Goal: Information Seeking & Learning: Check status

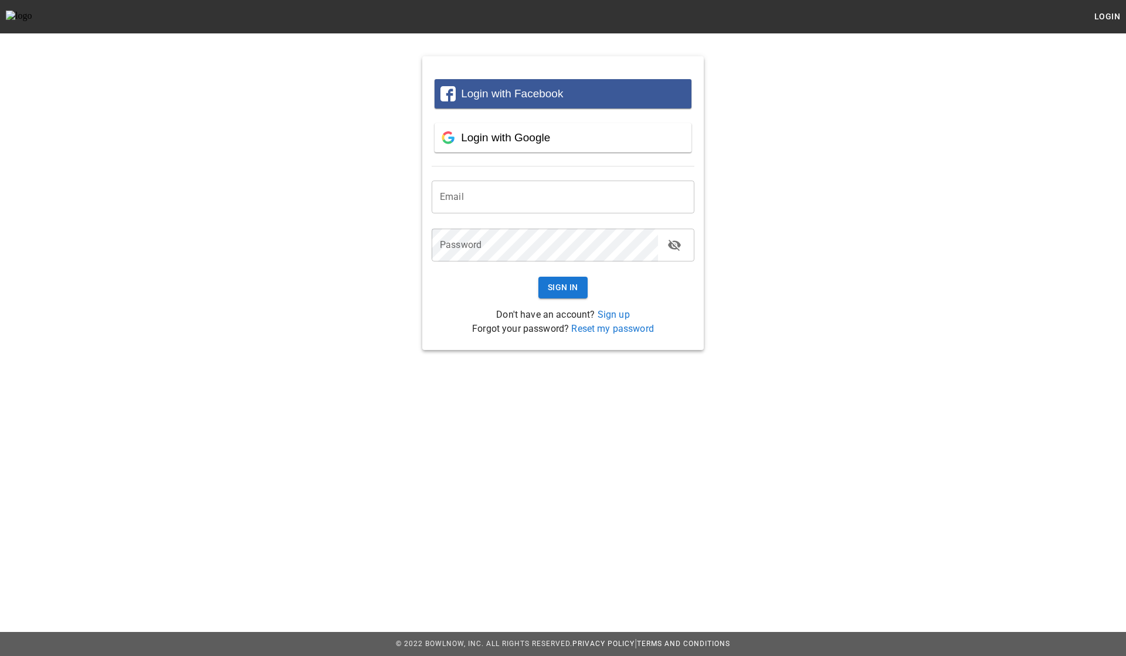
click at [546, 179] on form "Email Email Password Password Sign In" at bounding box center [563, 237] width 263 height 141
click at [535, 196] on input "email" at bounding box center [563, 197] width 263 height 33
type input "**********"
click at [554, 289] on button "Sign In" at bounding box center [562, 288] width 49 height 22
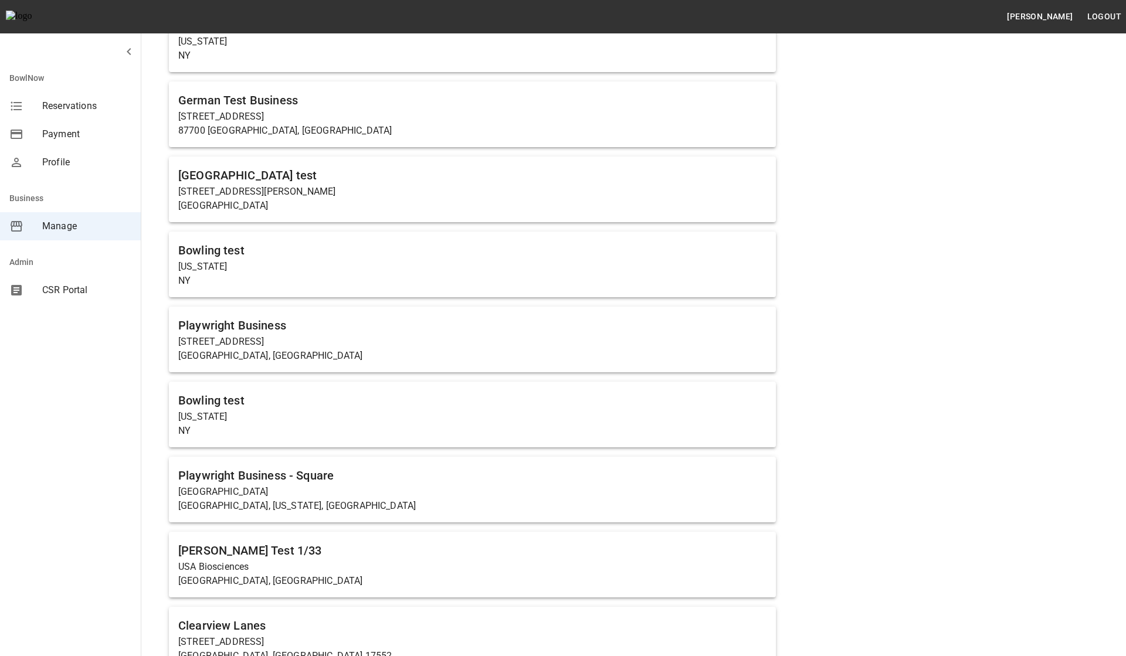
scroll to position [321, 0]
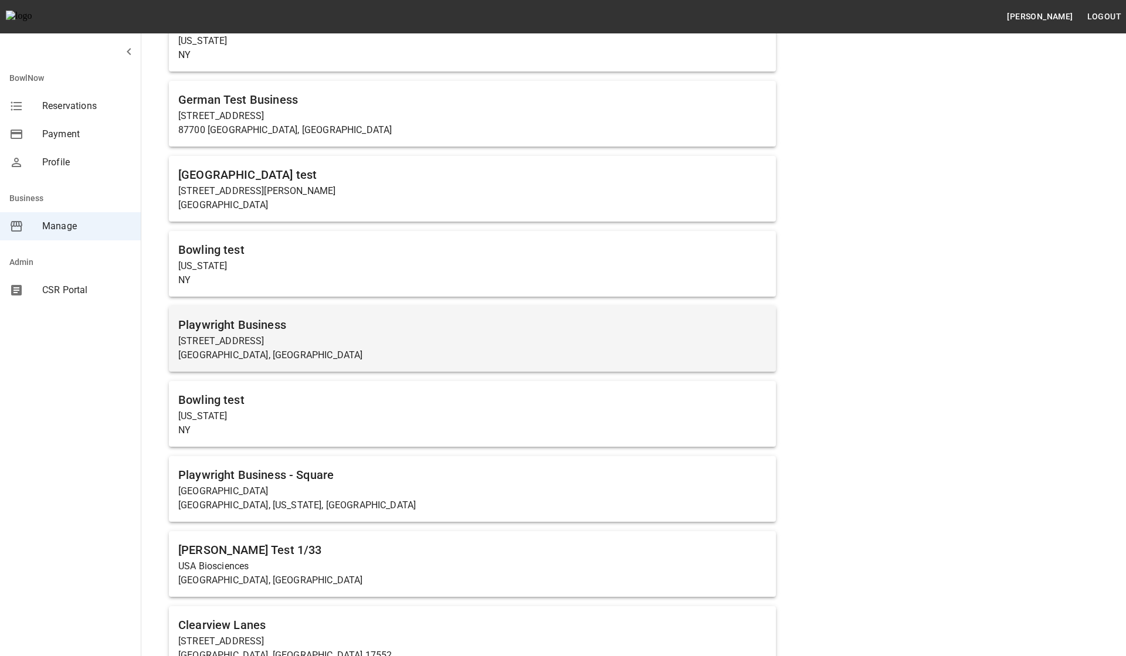
click at [326, 342] on p "23456 Hawthorne Boulevard" at bounding box center [472, 341] width 588 height 14
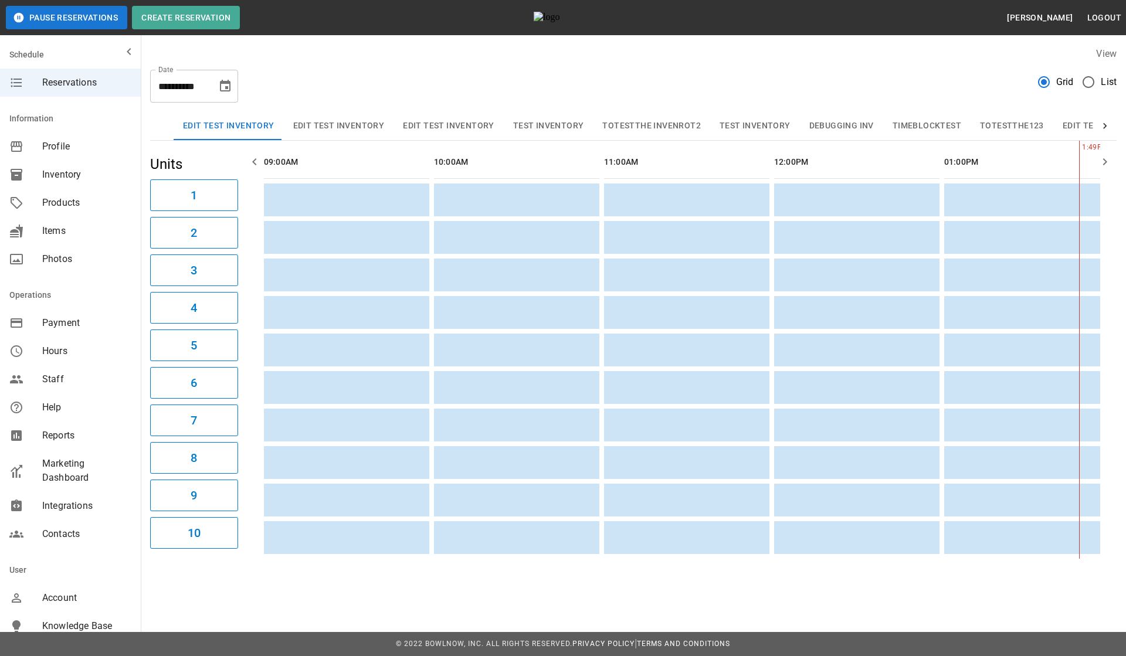
scroll to position [0, 680]
click at [522, 83] on div "**********" at bounding box center [633, 81] width 966 height 42
click at [820, 130] on button "Bowling" at bounding box center [846, 126] width 57 height 28
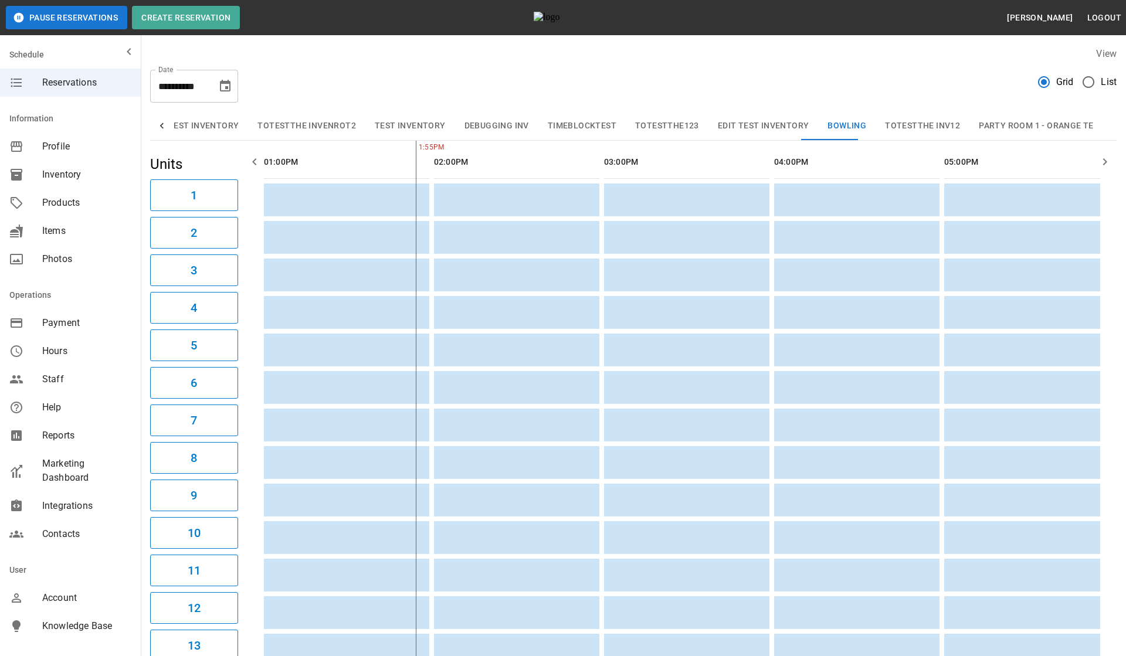
click at [768, 91] on div "**********" at bounding box center [633, 81] width 966 height 42
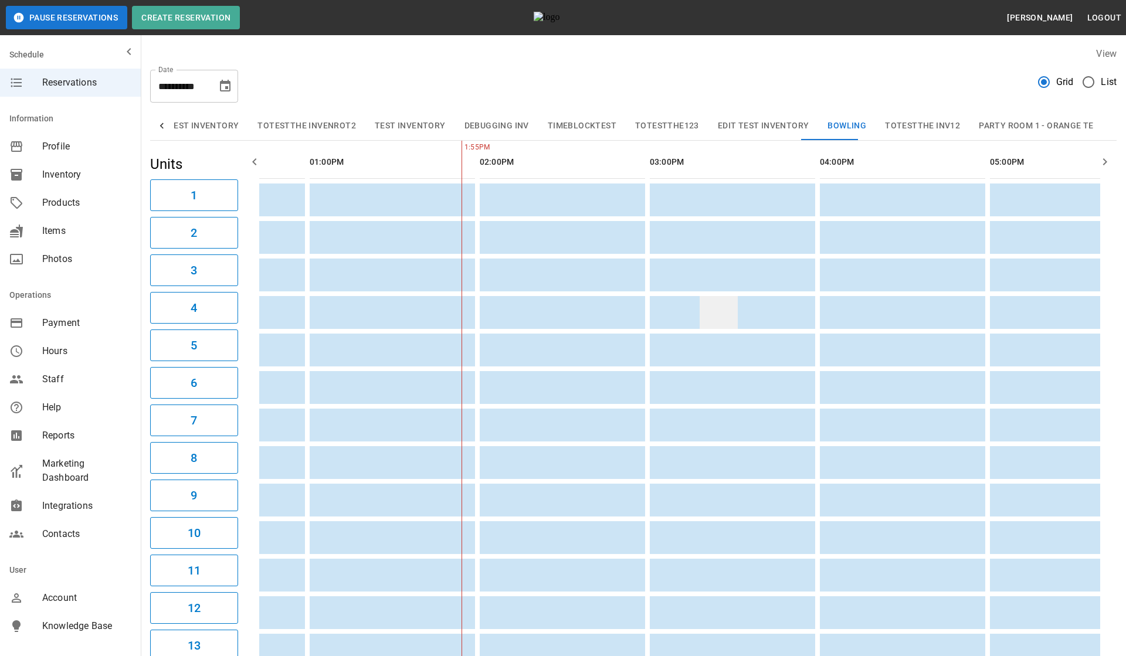
scroll to position [0, 0]
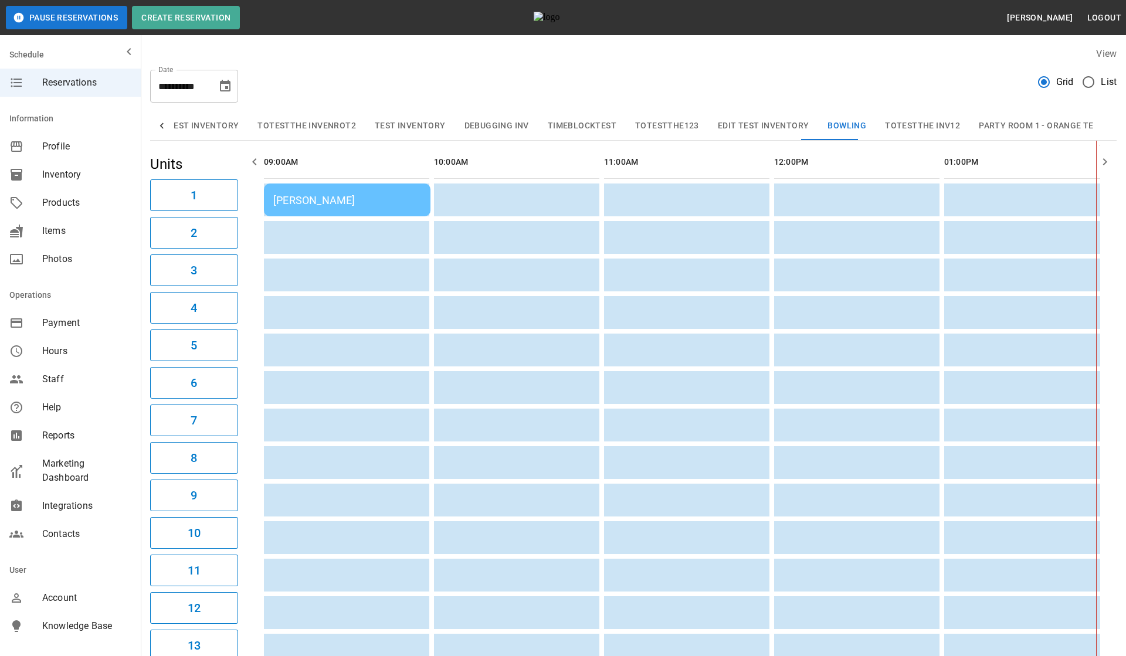
click at [383, 199] on div "[PERSON_NAME]" at bounding box center [347, 200] width 148 height 12
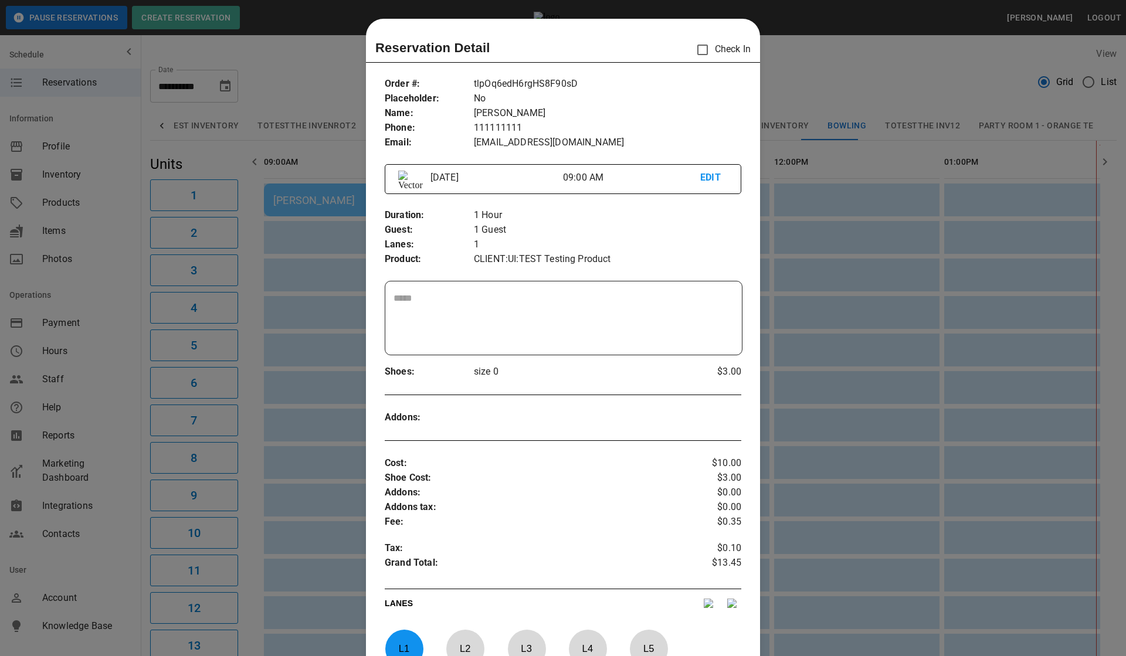
click at [803, 55] on div at bounding box center [563, 328] width 1126 height 656
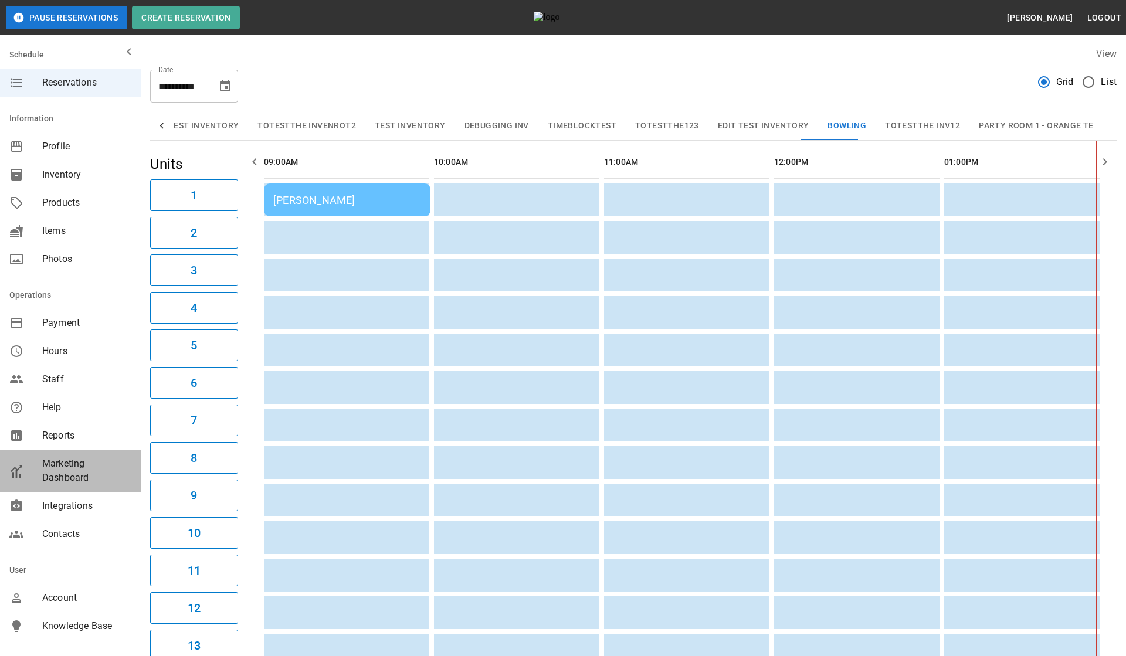
click at [79, 470] on span "Marketing Dashboard" at bounding box center [86, 471] width 89 height 28
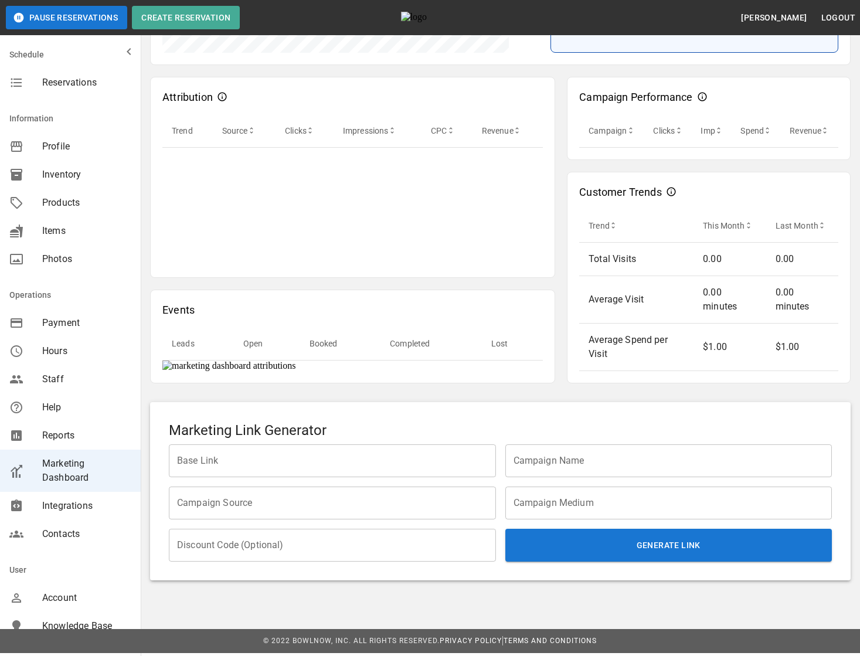
scroll to position [323, 0]
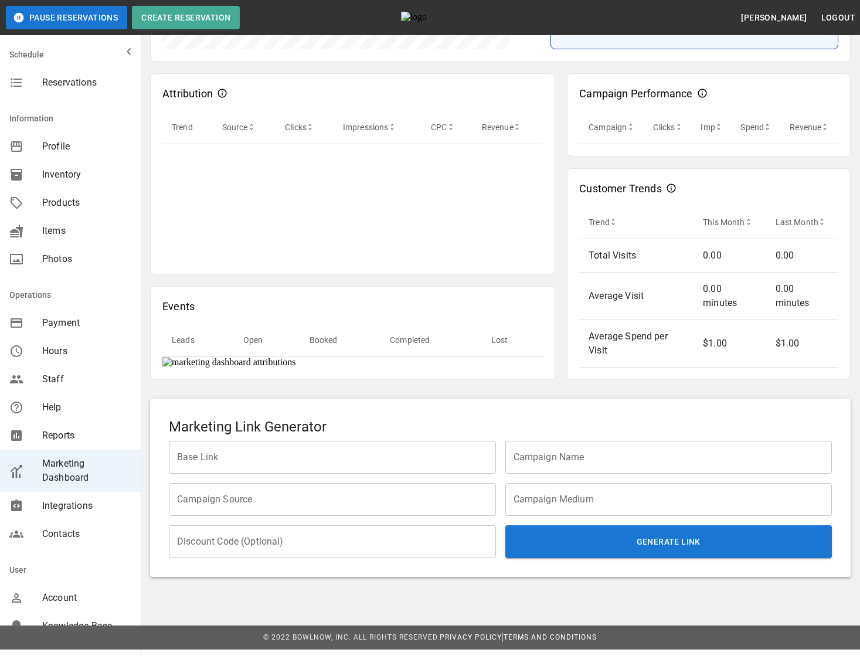
click at [561, 380] on div "Attribution Trend Source Clicks Impressions CPC Revenue Events Leads Open Booke…" at bounding box center [500, 221] width 701 height 318
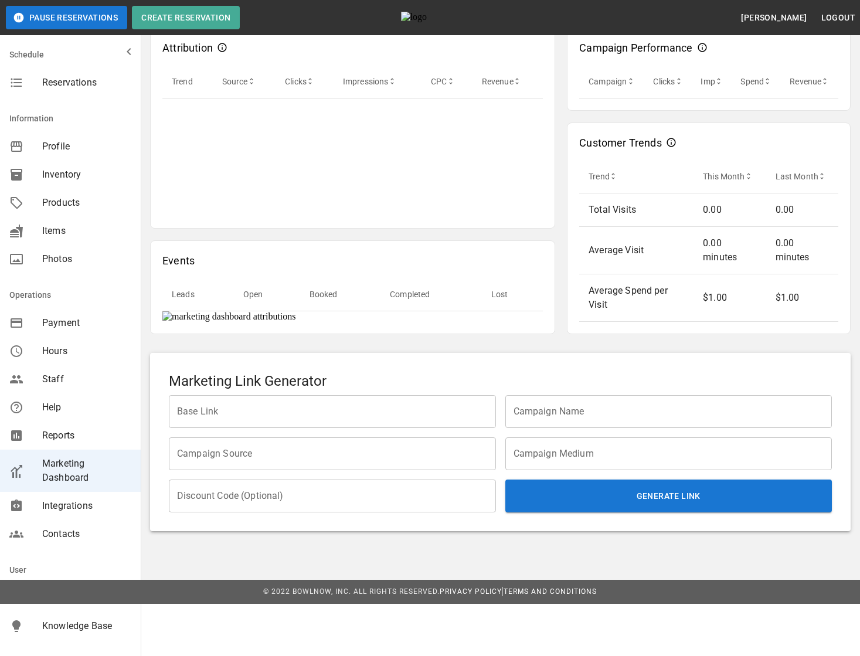
scroll to position [385, 0]
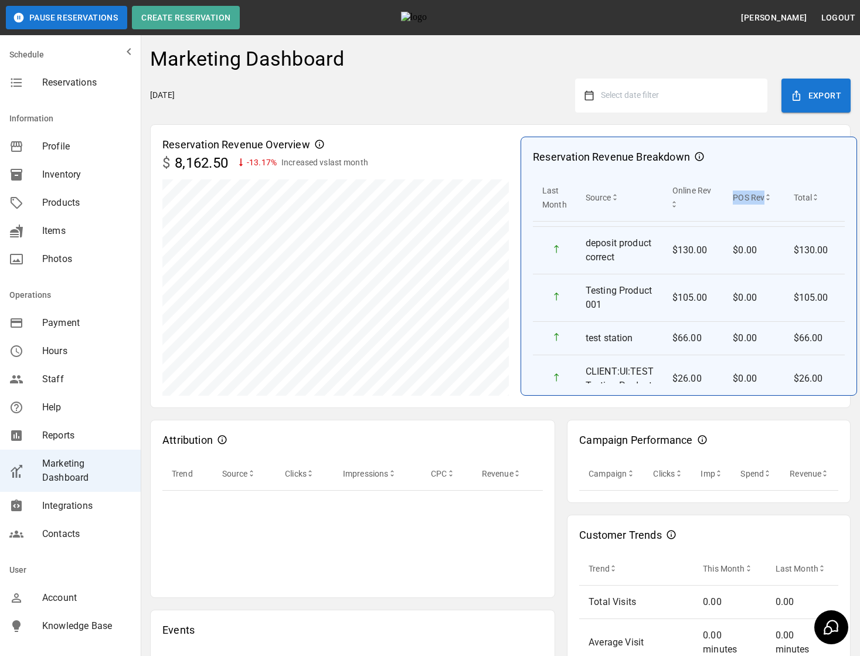
drag, startPoint x: 733, startPoint y: 199, endPoint x: 762, endPoint y: 199, distance: 29.3
click at [762, 199] on th "POS Rev" at bounding box center [754, 197] width 60 height 47
copy th "POS Rev"
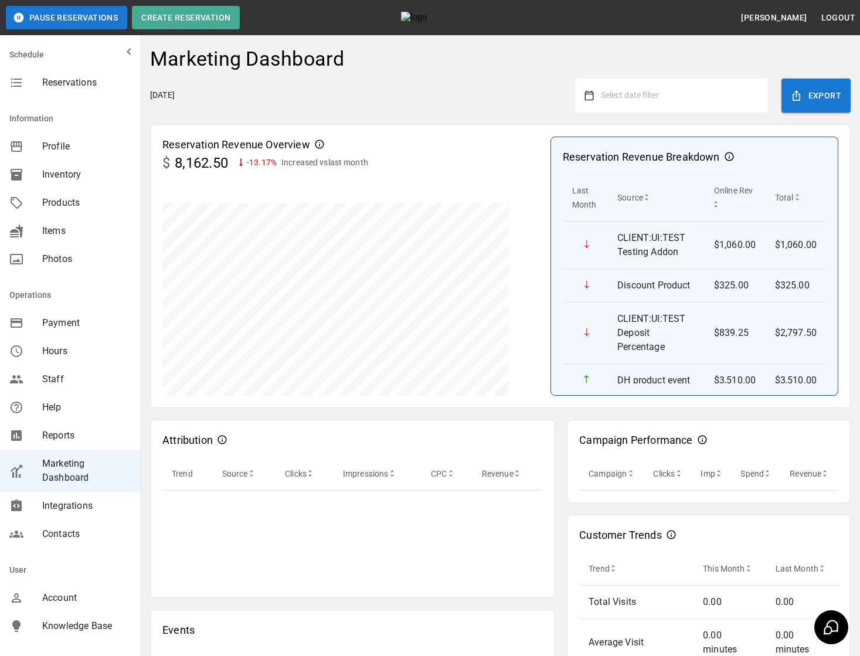
click at [667, 80] on div "Select date filter" at bounding box center [671, 96] width 192 height 34
click at [656, 98] on span "Select date filter" at bounding box center [630, 94] width 58 height 9
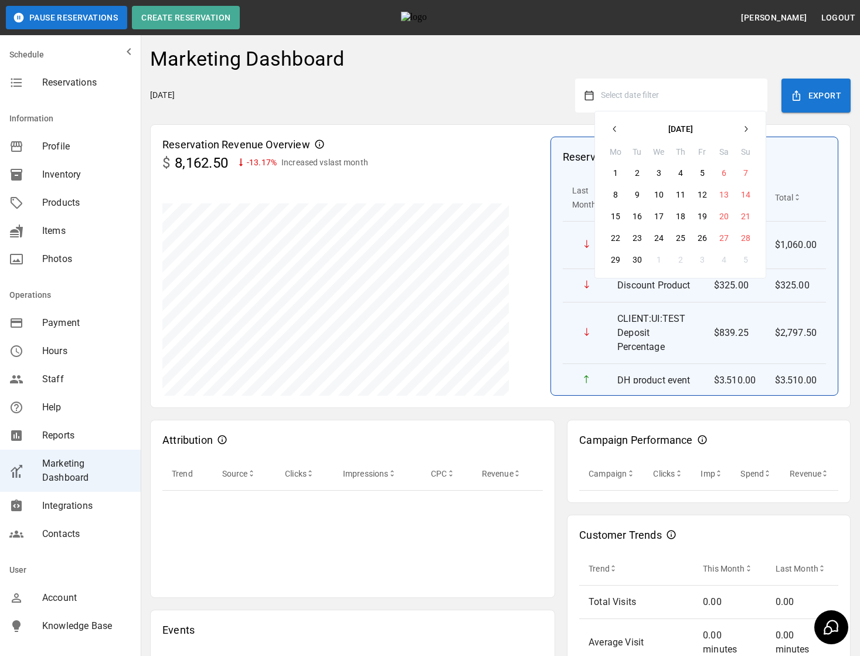
click at [609, 129] on button "button" at bounding box center [615, 128] width 21 height 21
click at [620, 135] on button "button" at bounding box center [615, 128] width 21 height 21
click at [641, 171] on button "1" at bounding box center [637, 172] width 21 height 21
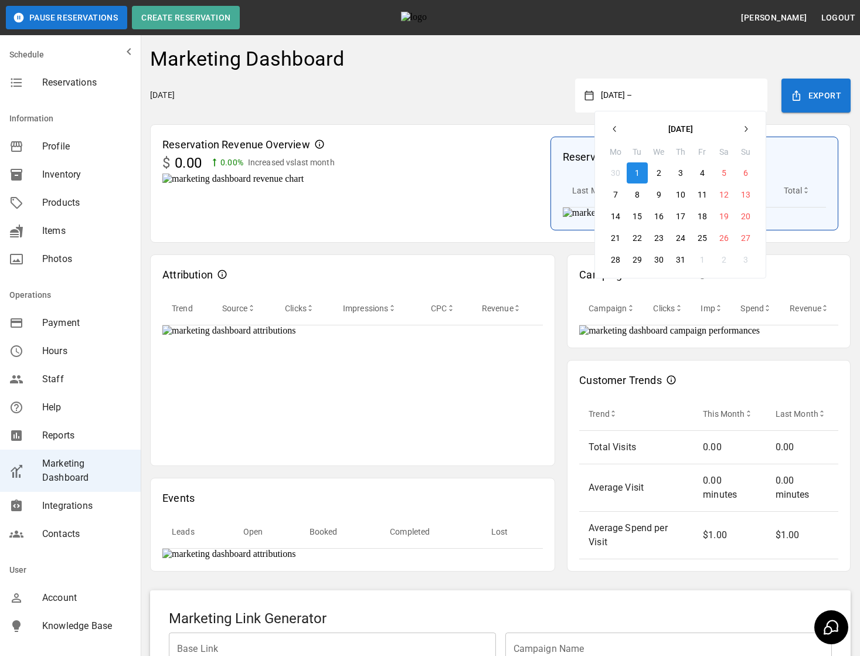
click at [494, 100] on div "Wednesday, September 17, 2025 July 1, 2025 – July 2025 Mo Tu We Th Fr Sa Su 30 …" at bounding box center [500, 96] width 701 height 34
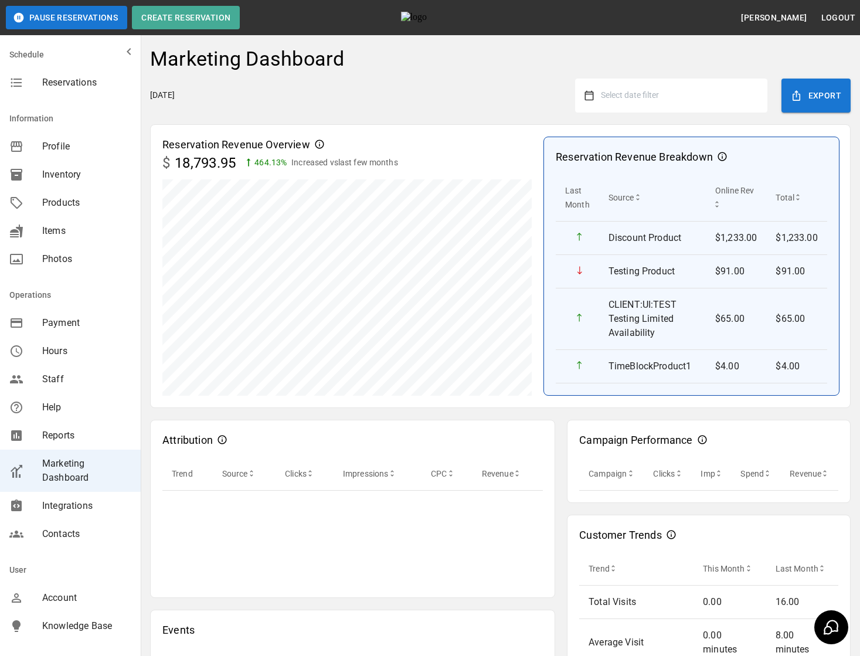
click at [651, 99] on span "Select date filter" at bounding box center [630, 94] width 58 height 9
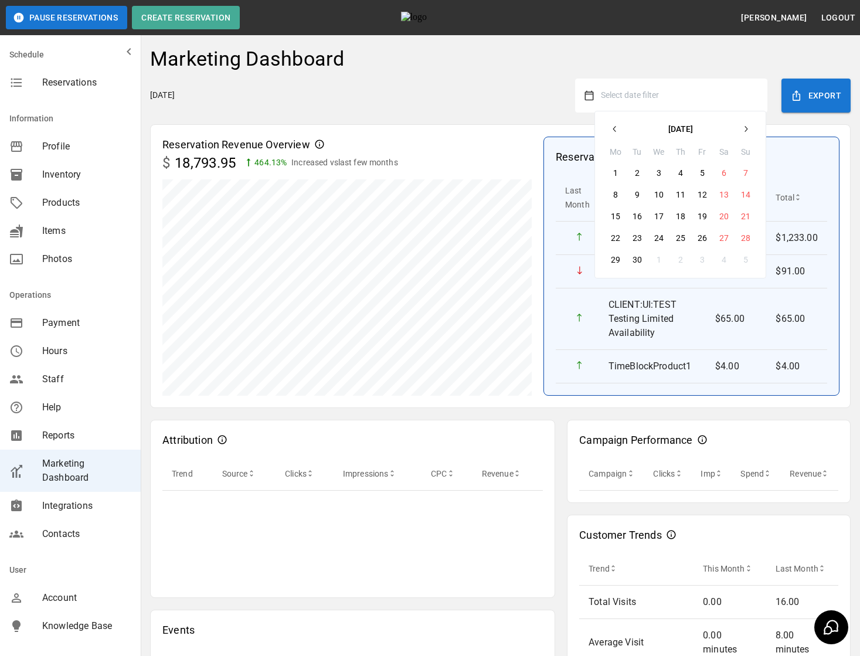
click at [616, 125] on icon "button" at bounding box center [614, 128] width 9 height 9
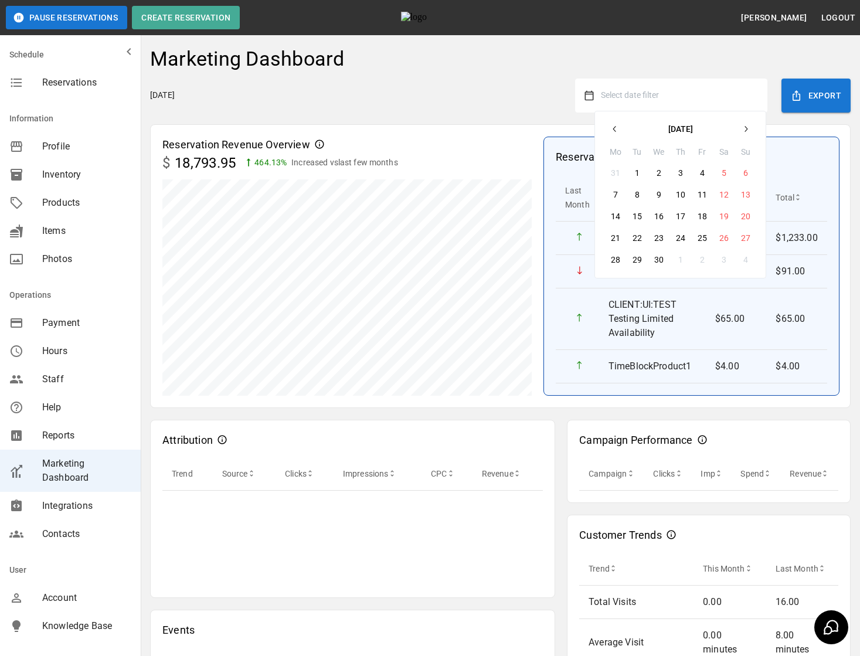
click at [643, 174] on button "1" at bounding box center [637, 172] width 21 height 21
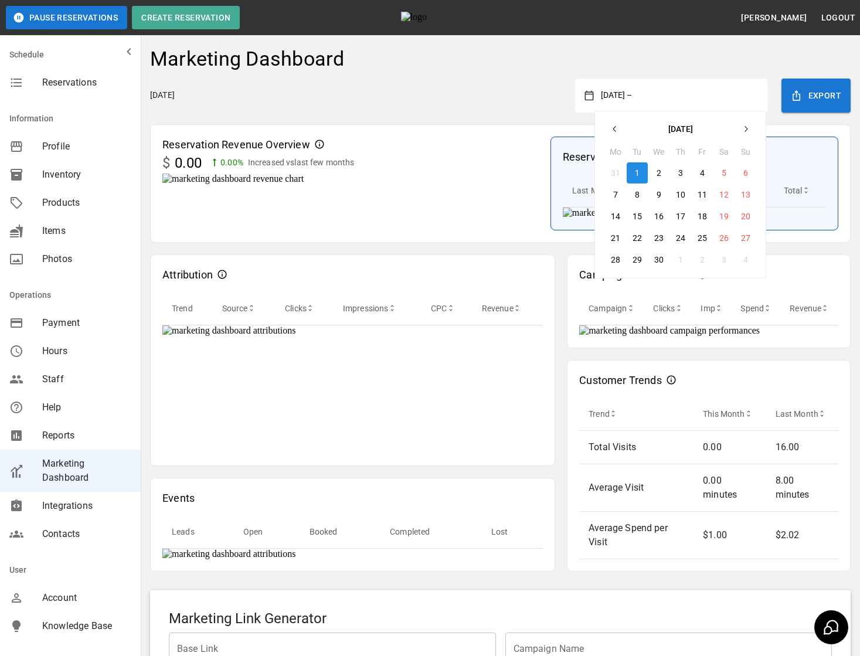
click at [541, 120] on div "Marketing Dashboard Wednesday, September 17, 2025 April 1, 2025 – April 2025 Mo…" at bounding box center [500, 408] width 719 height 741
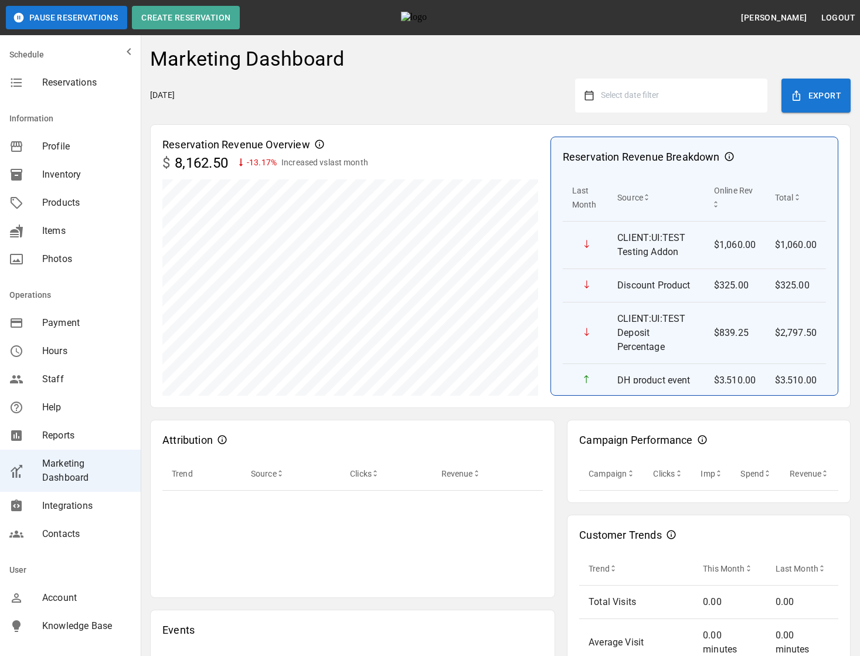
click at [701, 93] on button "Select date filter" at bounding box center [676, 95] width 164 height 21
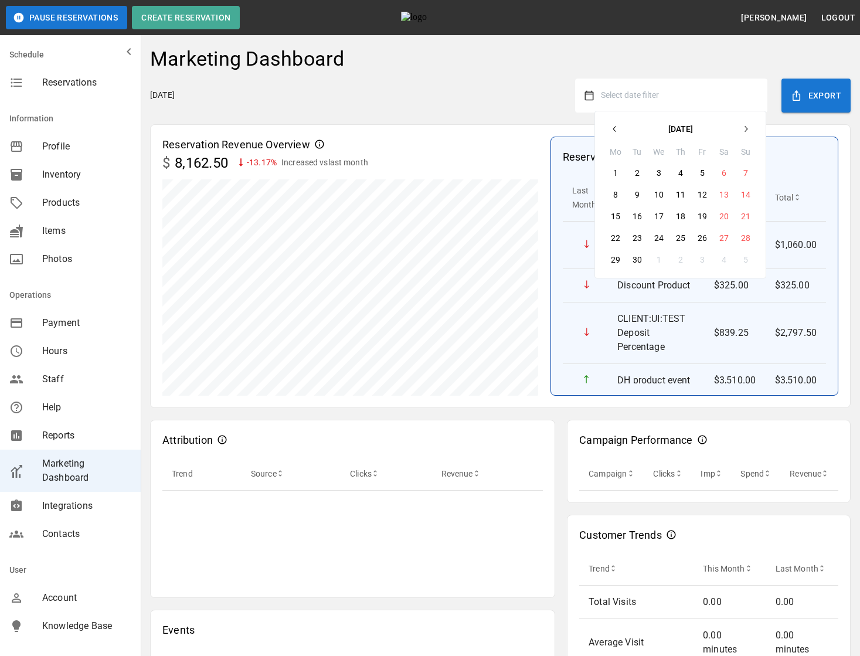
click at [617, 125] on icon "button" at bounding box center [614, 128] width 9 height 9
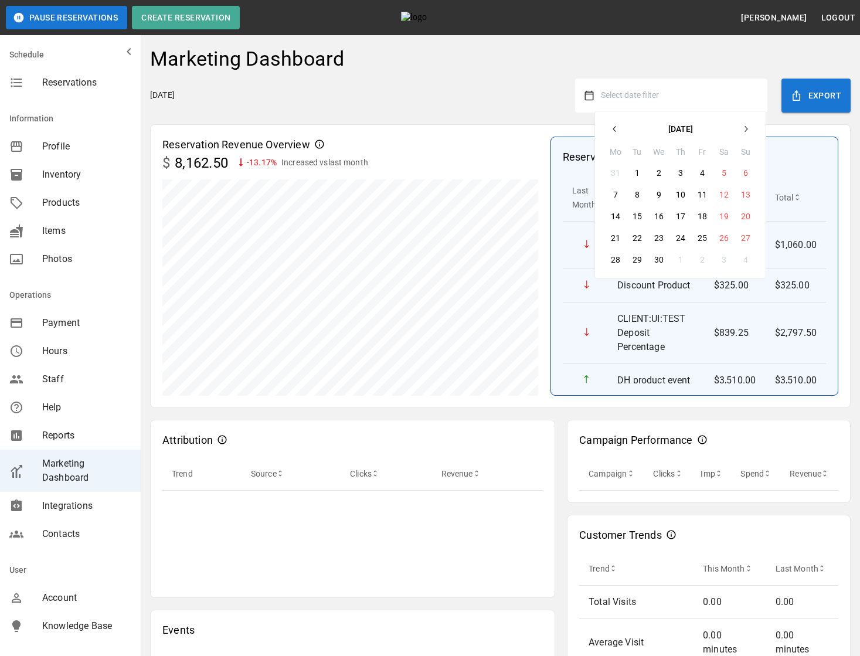
click at [640, 174] on button "1" at bounding box center [637, 172] width 21 height 21
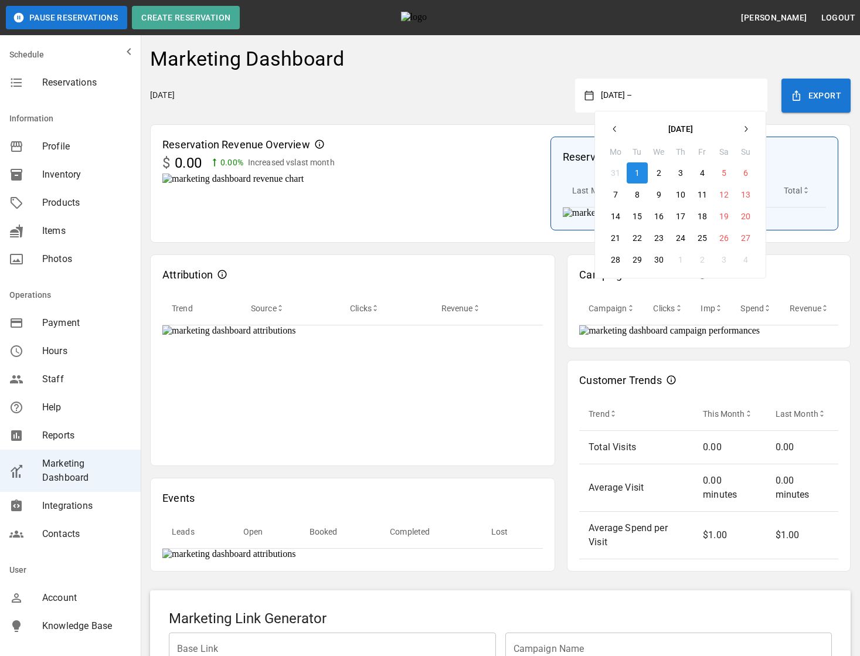
click at [534, 123] on div "Marketing Dashboard Wednesday, September 17, 2025 April 1, 2025 – April 2025 Mo…" at bounding box center [500, 408] width 719 height 741
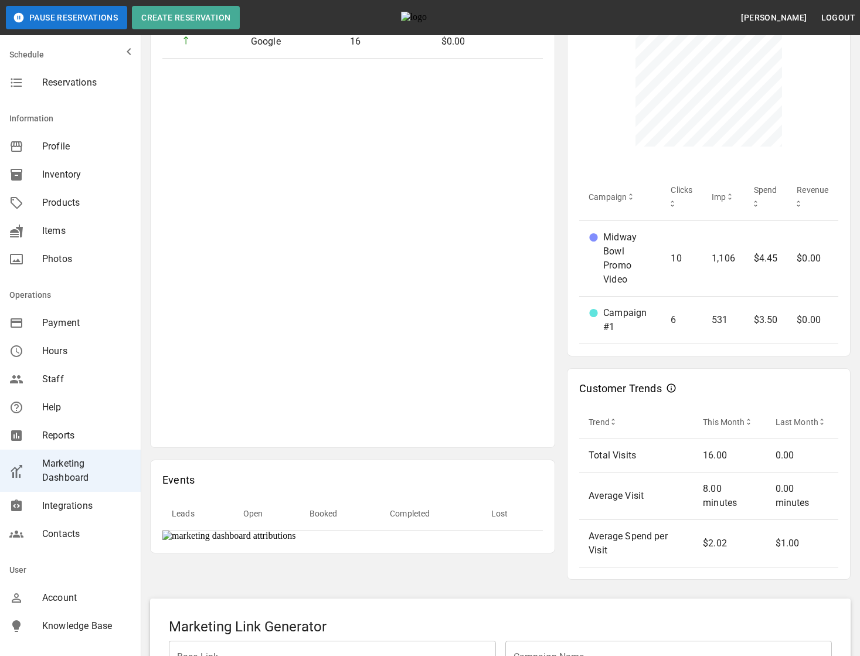
scroll to position [486, 0]
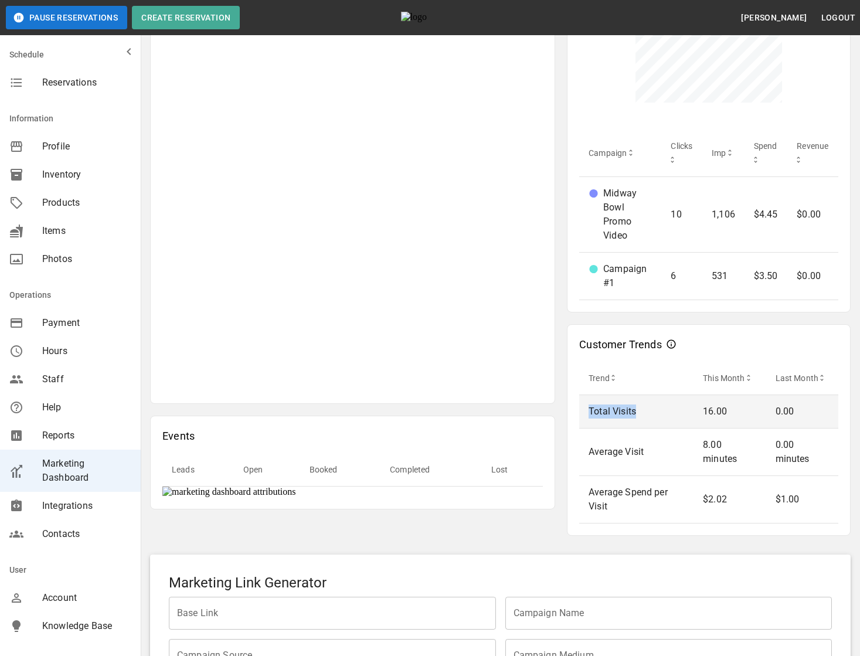
drag, startPoint x: 590, startPoint y: 409, endPoint x: 644, endPoint y: 409, distance: 53.9
click at [644, 409] on p "Total Visits" at bounding box center [637, 412] width 96 height 14
copy p "Total Visits"
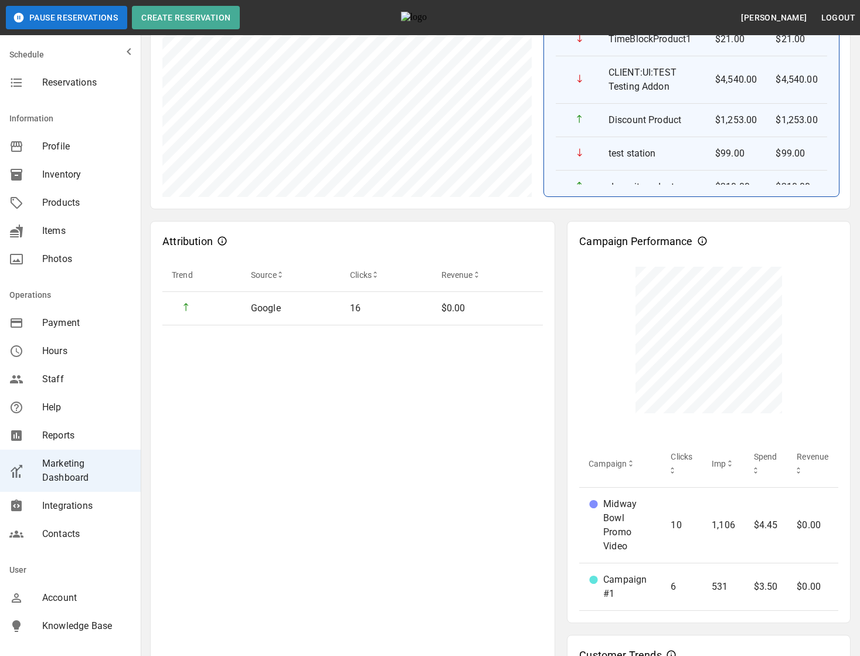
scroll to position [659, 0]
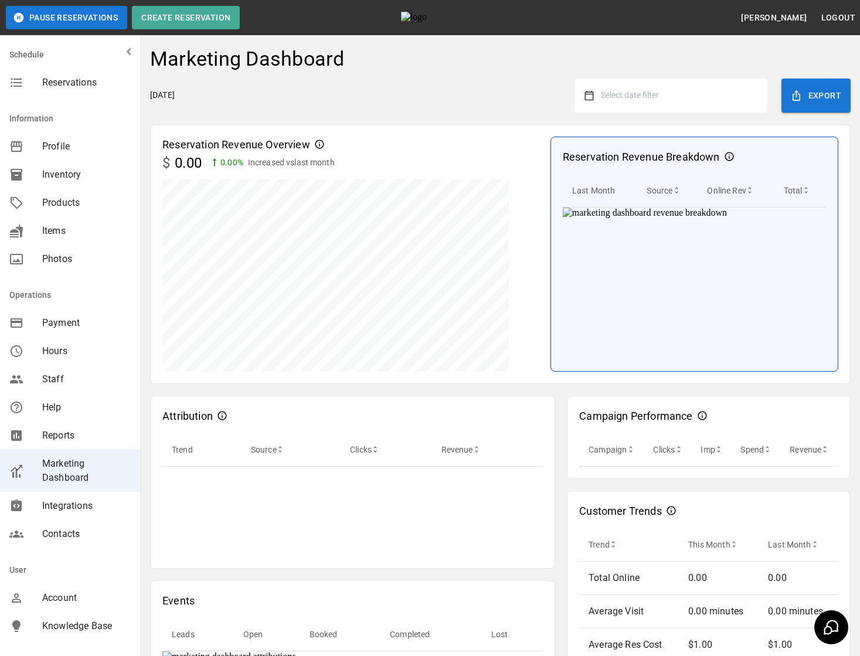
click at [657, 109] on div "Select date filter" at bounding box center [671, 96] width 192 height 34
click at [618, 100] on button "Select date filter" at bounding box center [676, 95] width 164 height 21
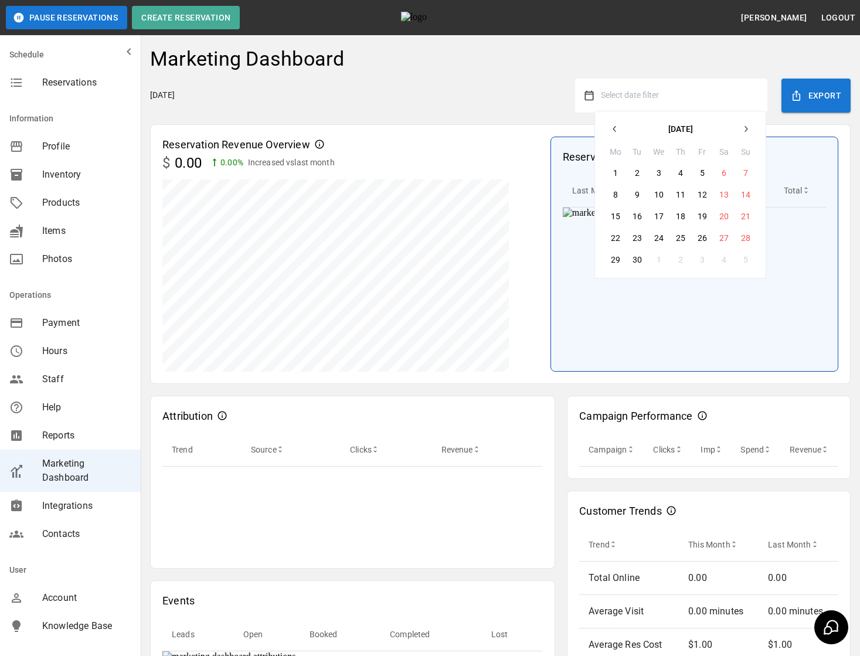
click at [615, 123] on button "button" at bounding box center [615, 128] width 21 height 21
click at [610, 125] on icon "button" at bounding box center [614, 128] width 9 height 9
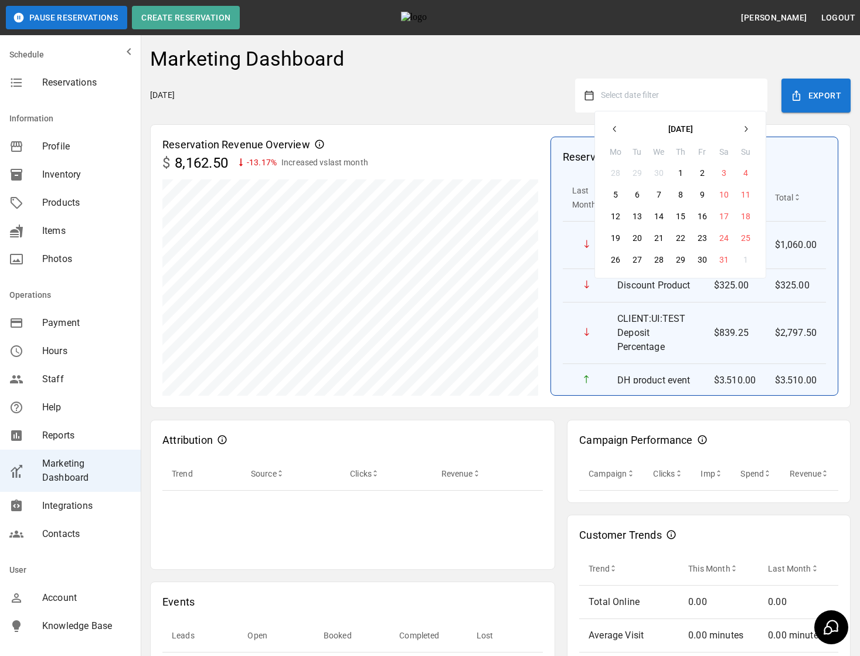
click at [615, 126] on icon "button" at bounding box center [614, 128] width 9 height 9
click at [638, 171] on button "1" at bounding box center [637, 172] width 21 height 21
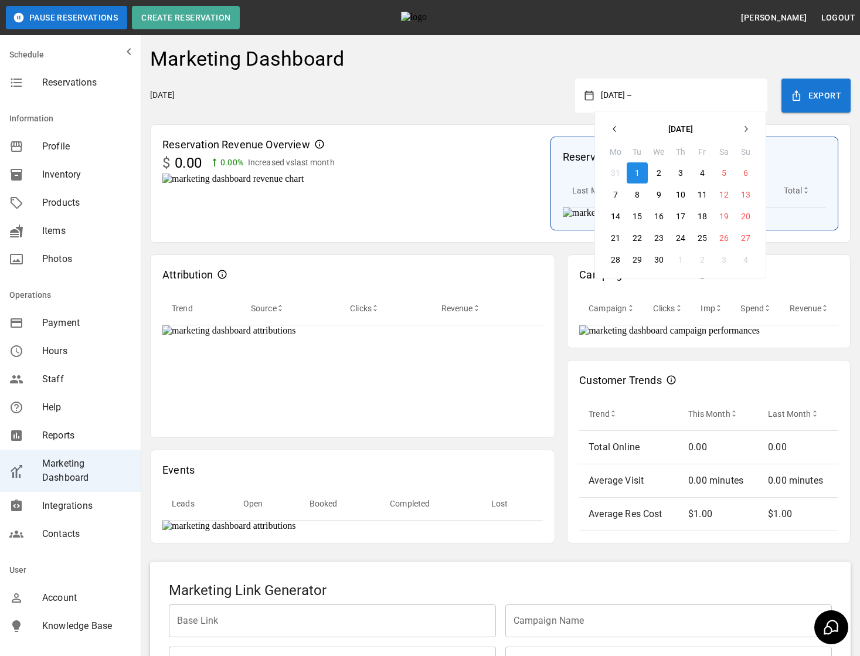
click at [476, 151] on div "Reservation Revenue Overview" at bounding box center [350, 145] width 376 height 16
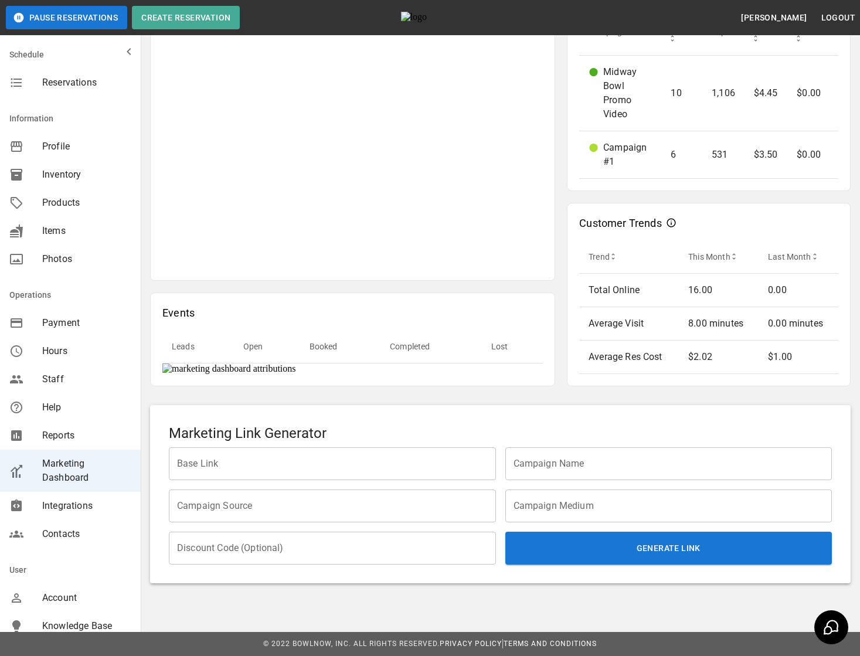
scroll to position [548, 0]
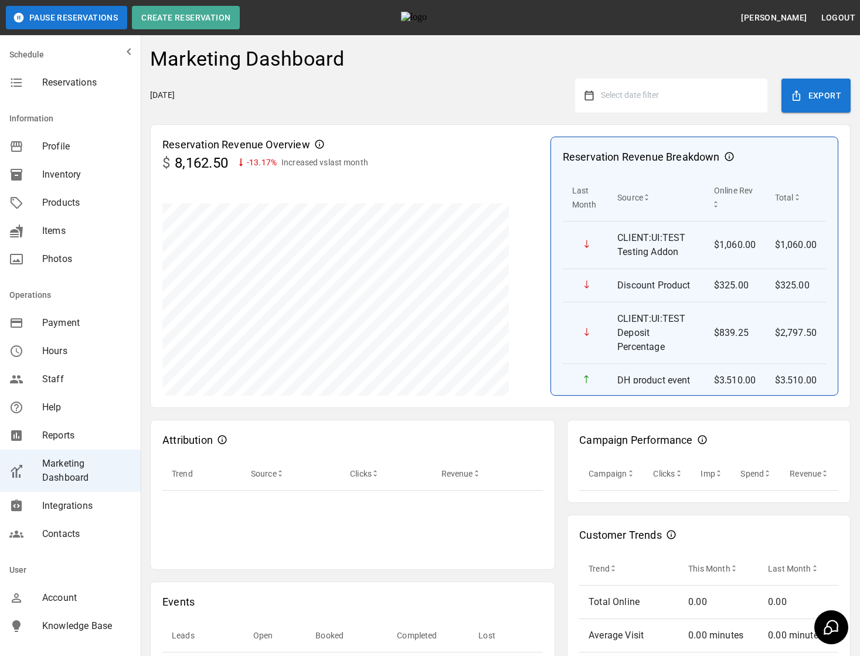
click at [659, 92] on span "Select date filter" at bounding box center [630, 94] width 58 height 9
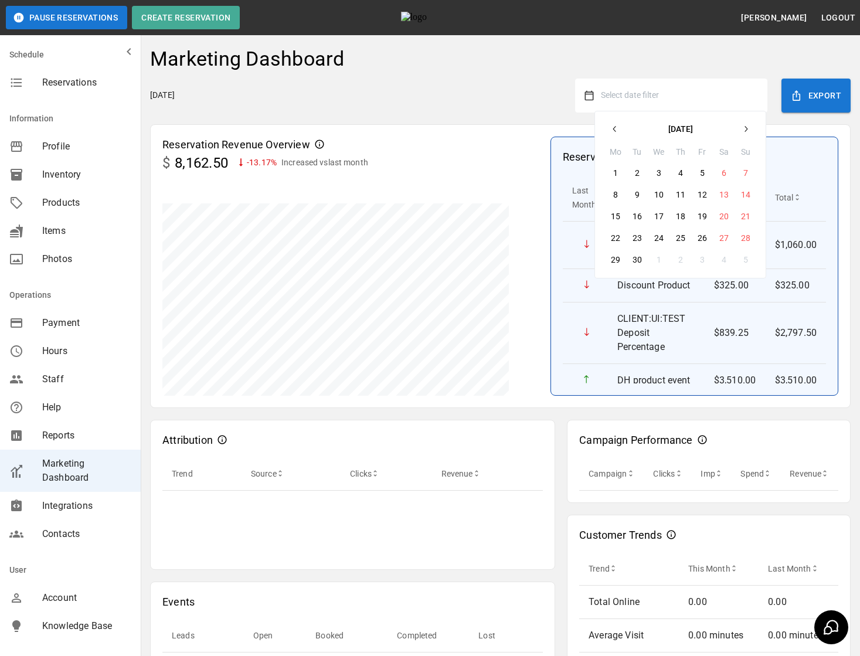
click at [619, 126] on icon "button" at bounding box center [614, 128] width 9 height 9
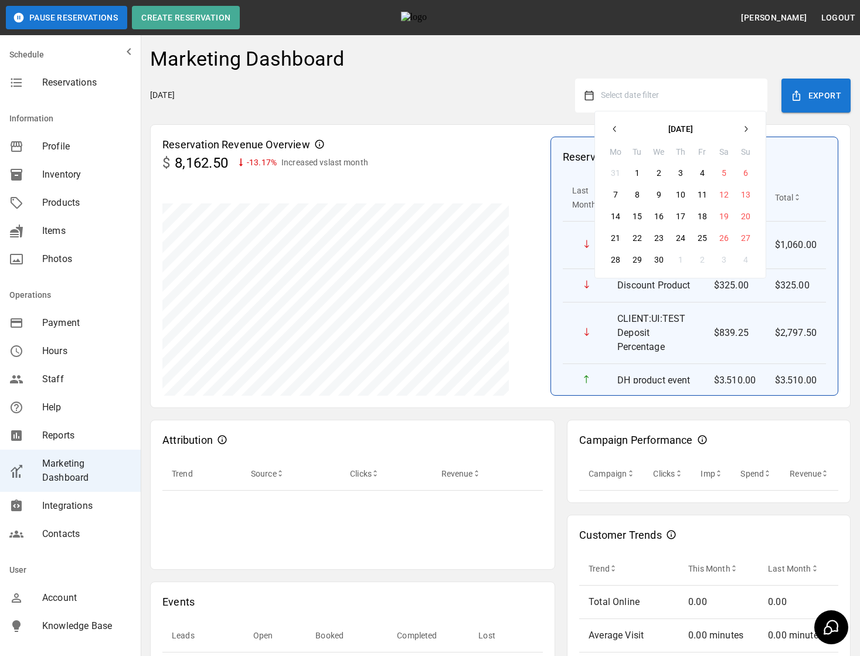
click at [629, 169] on button "1" at bounding box center [637, 172] width 21 height 21
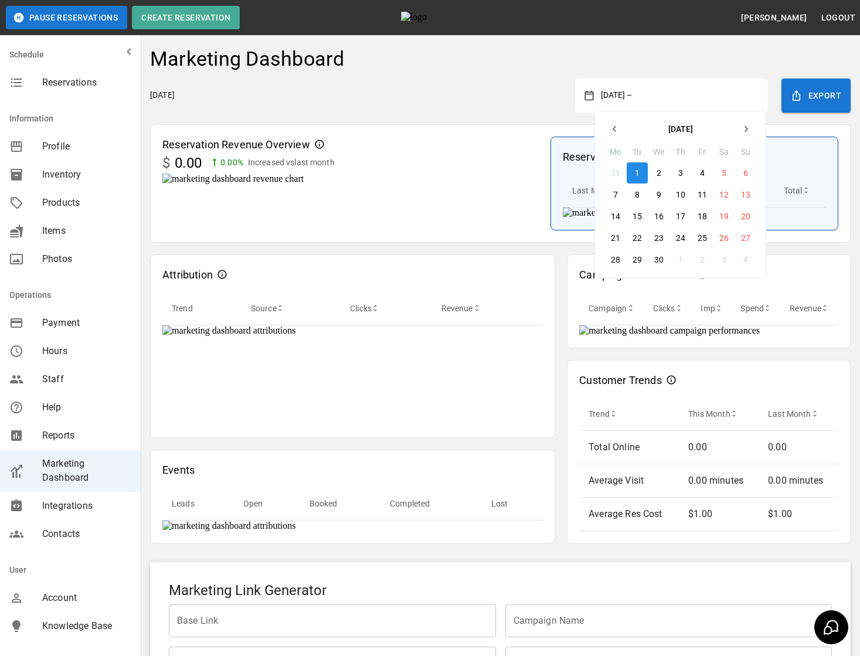
click at [504, 108] on div "Wednesday, September 17, 2025 April 1, 2025 – April 2025 Mo Tu We Th Fr Sa Su 3…" at bounding box center [500, 96] width 701 height 34
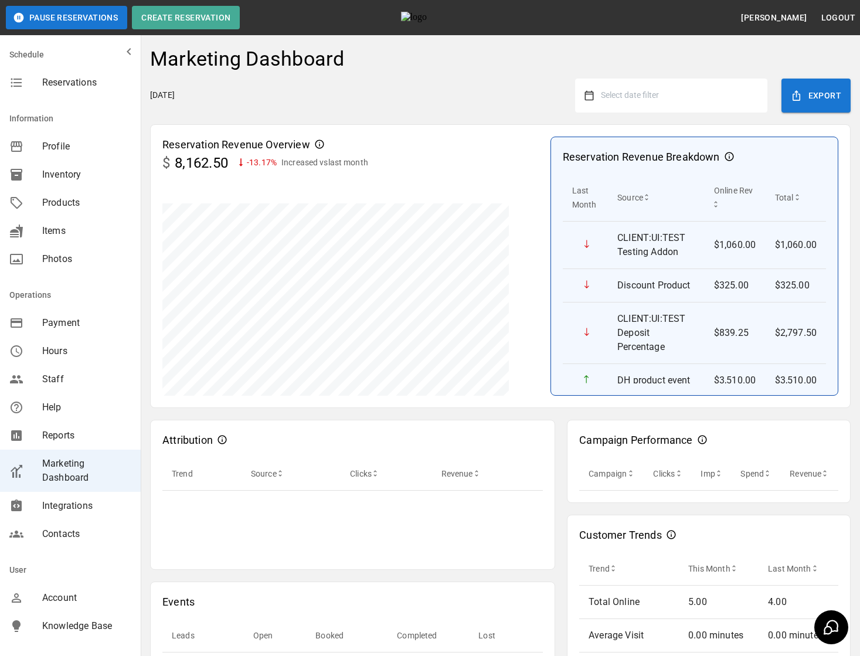
click at [684, 97] on button "Select date filter" at bounding box center [676, 95] width 164 height 21
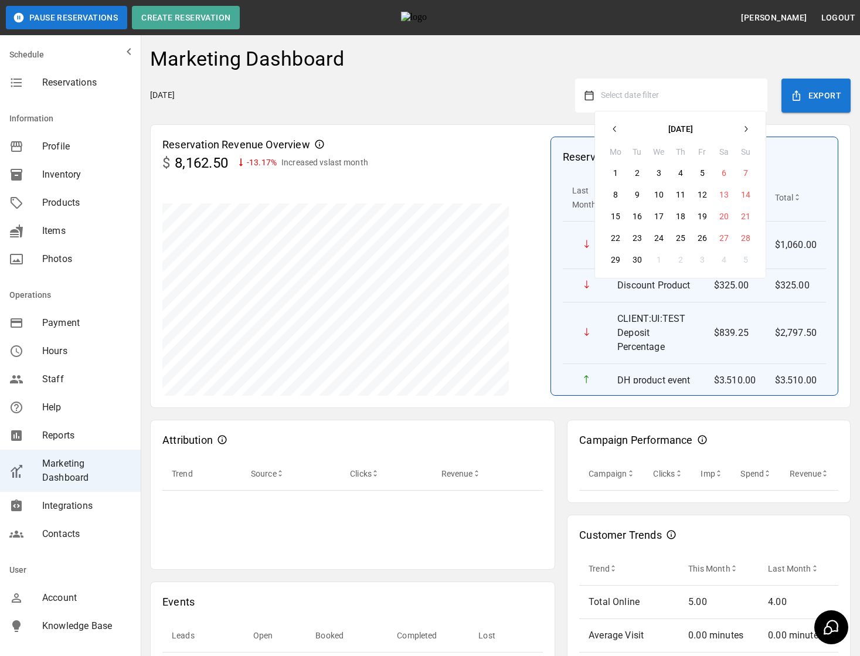
click at [613, 125] on icon "button" at bounding box center [614, 128] width 9 height 9
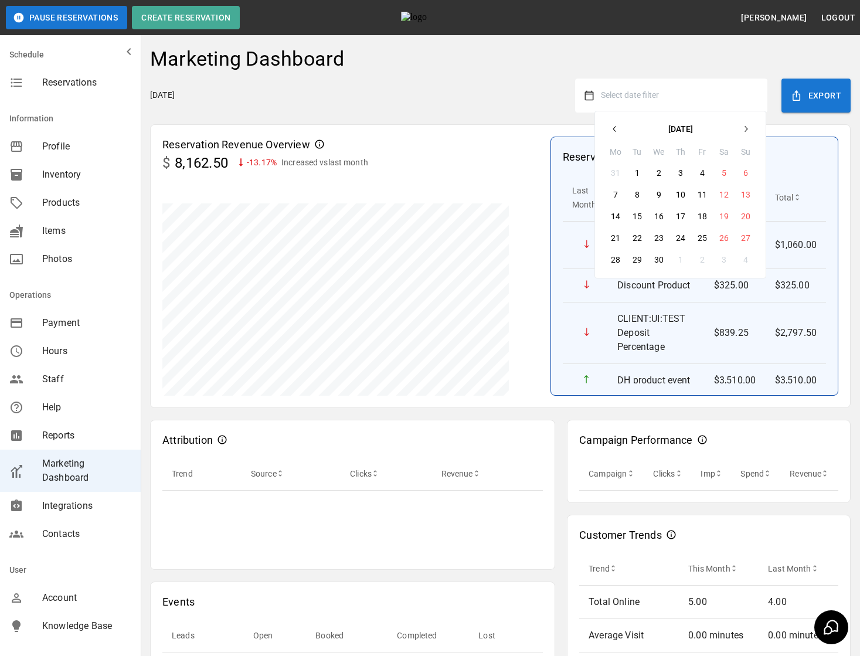
click at [638, 176] on button "1" at bounding box center [637, 172] width 21 height 21
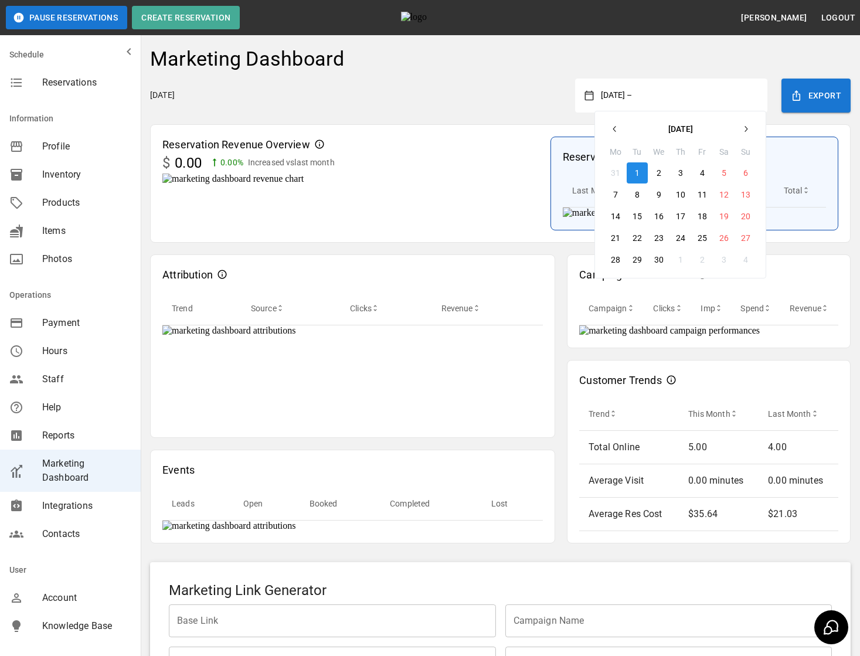
click at [546, 134] on div "Reservation Revenue Overview $ 0.00 0.00 % Increased vs last month Reservation …" at bounding box center [500, 183] width 701 height 118
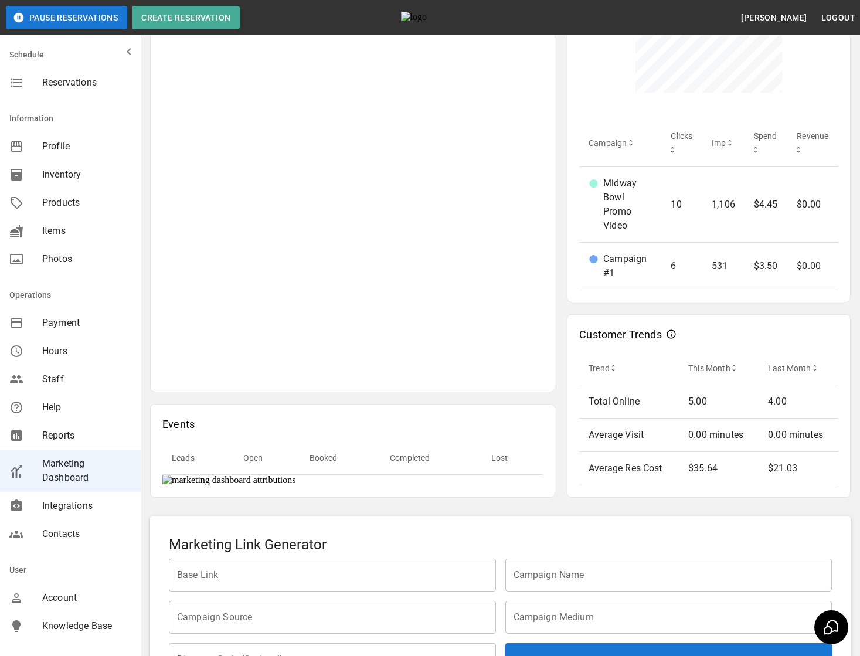
scroll to position [496, 0]
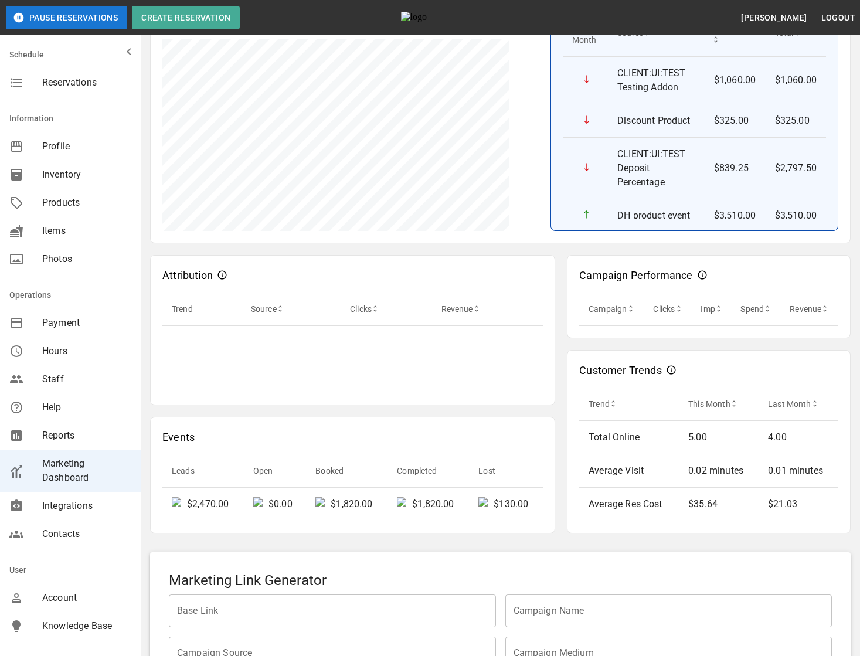
scroll to position [165, 0]
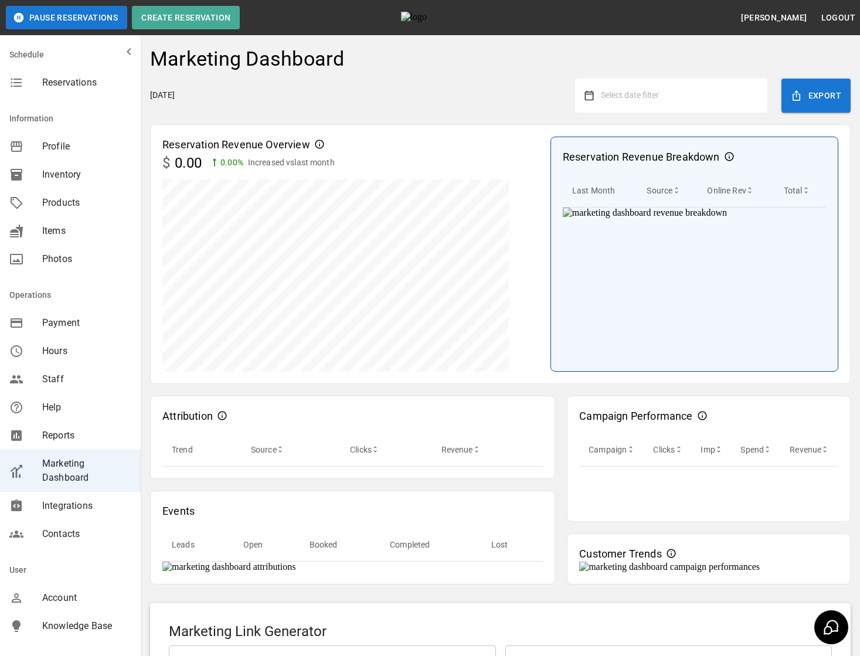
click at [659, 90] on span "Select date filter" at bounding box center [630, 94] width 58 height 9
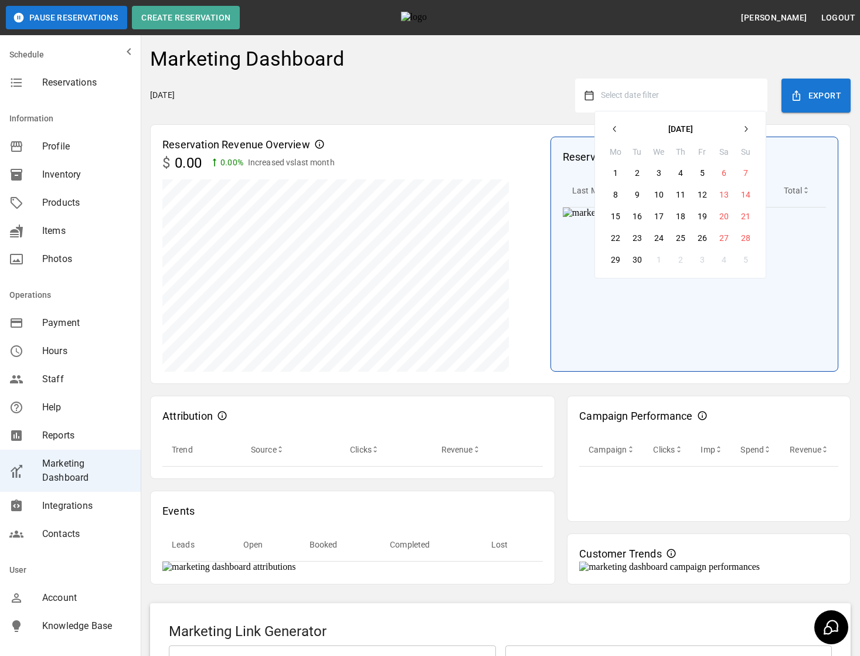
click at [620, 130] on button "button" at bounding box center [615, 128] width 21 height 21
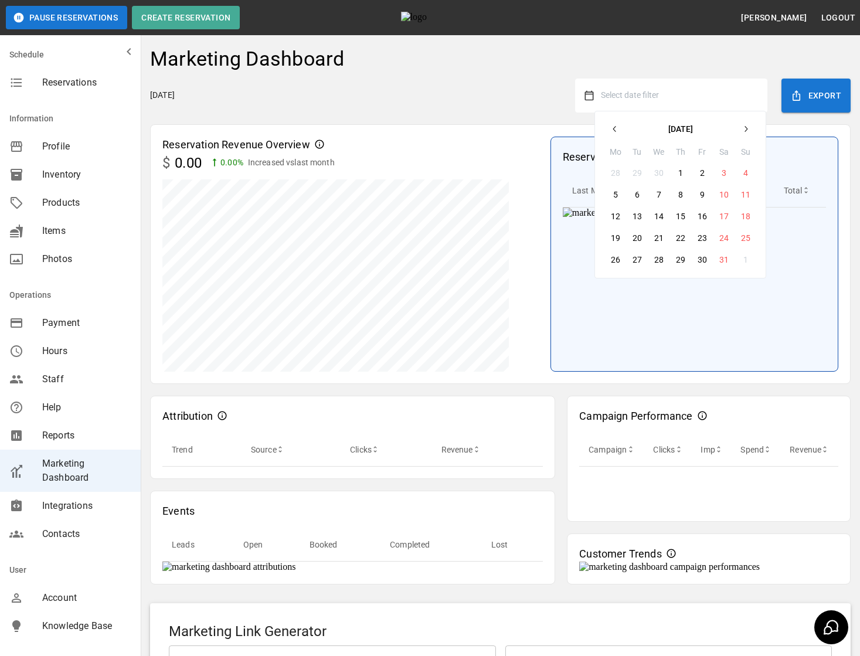
click at [620, 130] on button "button" at bounding box center [615, 128] width 21 height 21
click at [723, 172] on button "1" at bounding box center [724, 172] width 21 height 21
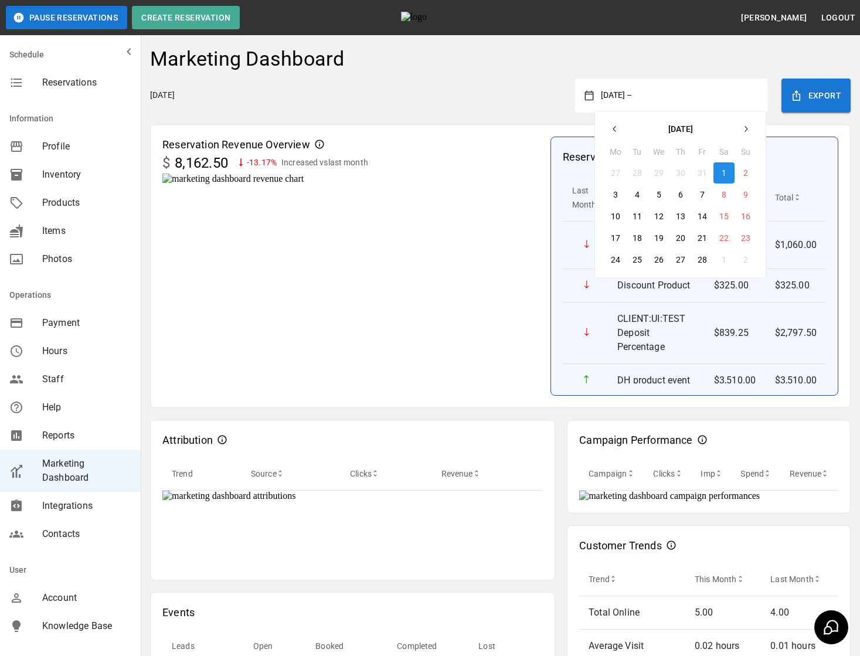
click at [526, 111] on div "Wednesday, September 17, 2025 February 1, 2025 – February 2025 Mo Tu We Th Fr S…" at bounding box center [500, 96] width 701 height 34
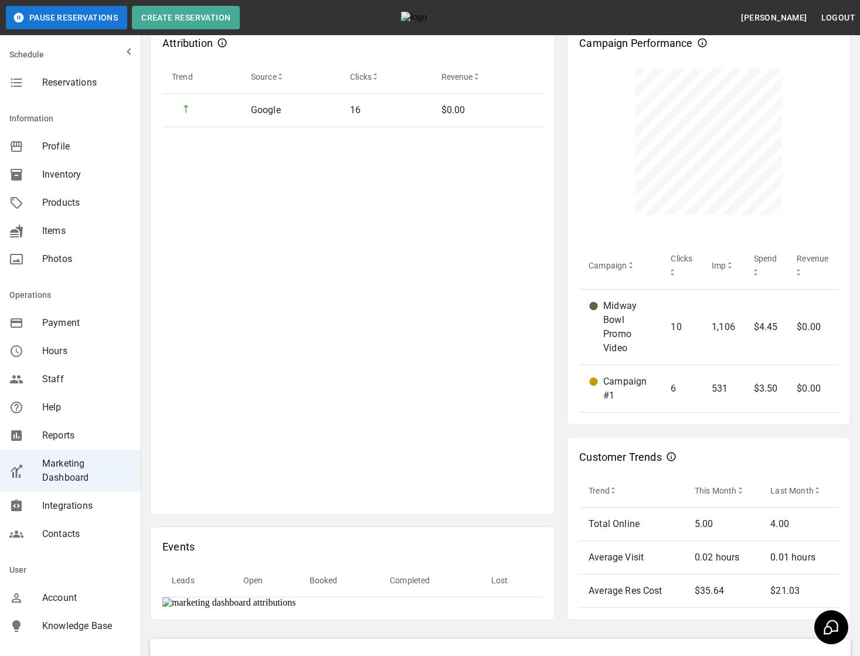
scroll to position [456, 0]
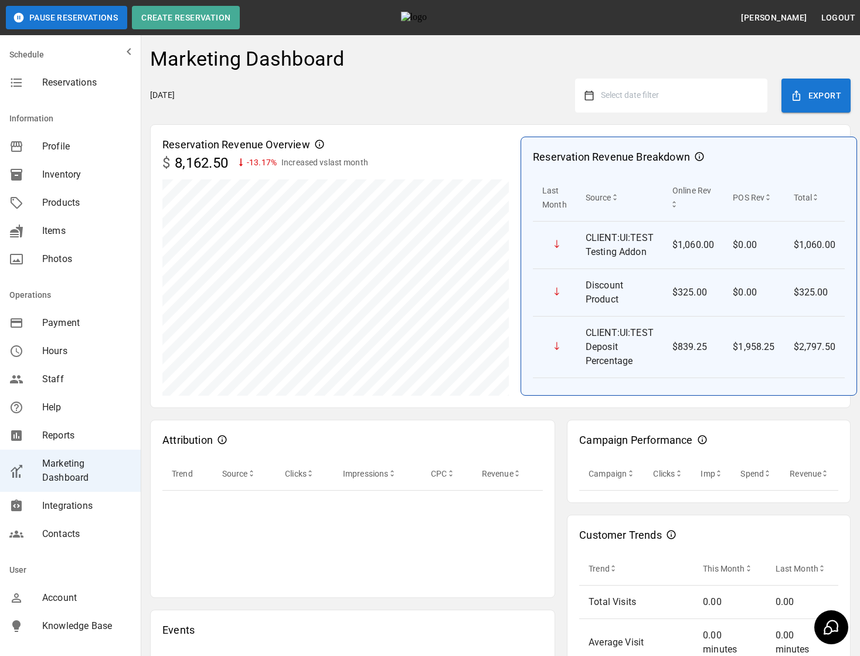
click at [632, 104] on button "Select date filter" at bounding box center [676, 95] width 164 height 21
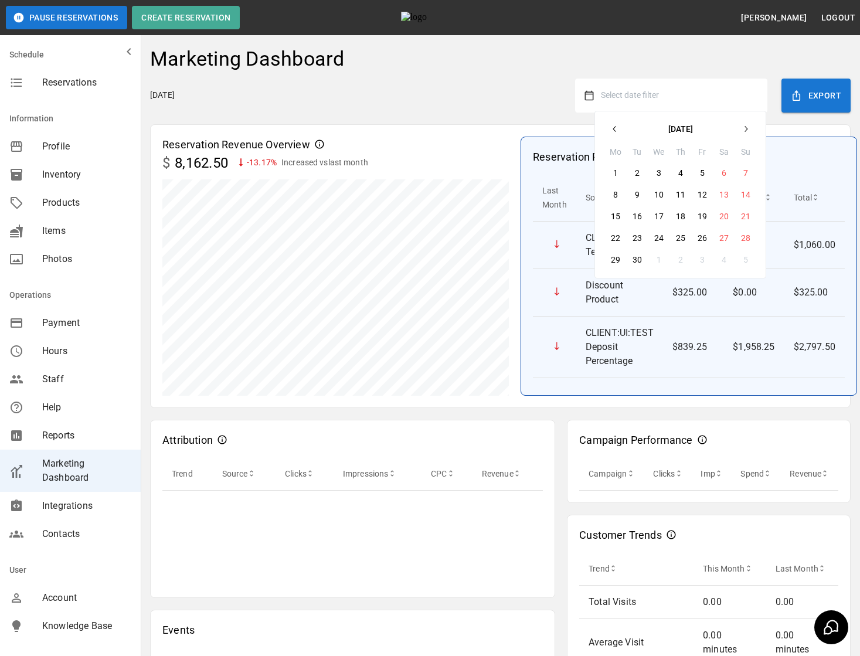
click at [617, 172] on button "1" at bounding box center [615, 172] width 21 height 21
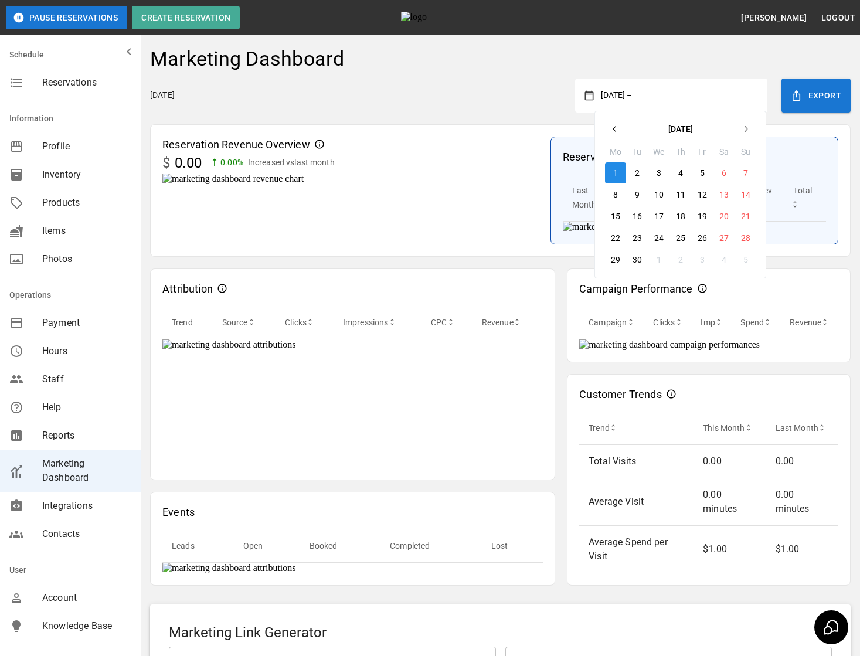
click at [473, 84] on div "Wednesday, September 17, 2025 September 1, 2025 – September 2025 Mo Tu We Th Fr…" at bounding box center [500, 96] width 701 height 34
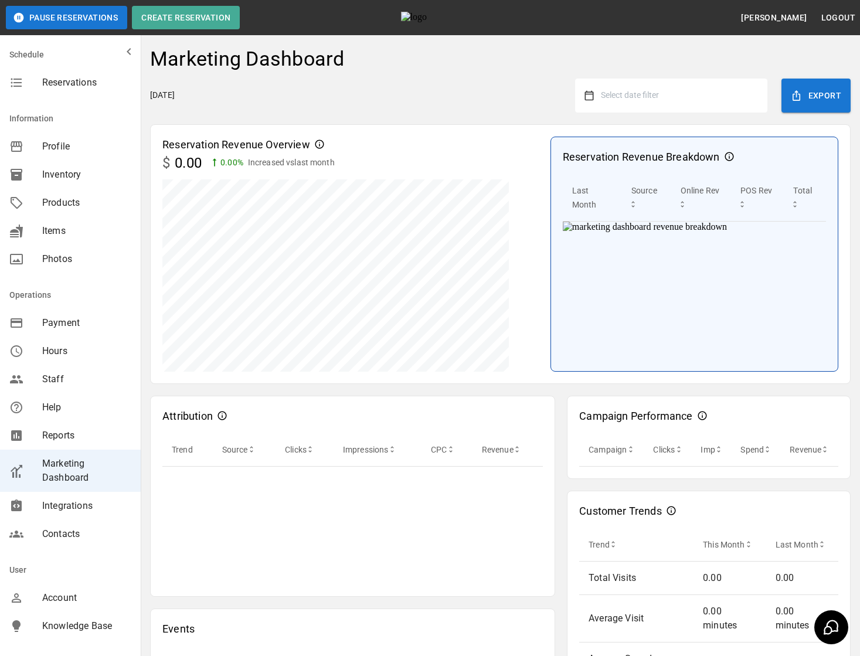
click at [504, 108] on div "Wednesday, September 17, 2025 Select date filter Export" at bounding box center [500, 96] width 701 height 34
click at [624, 83] on div "Select date filter" at bounding box center [671, 96] width 192 height 34
click at [632, 96] on span "Select date filter" at bounding box center [630, 94] width 58 height 9
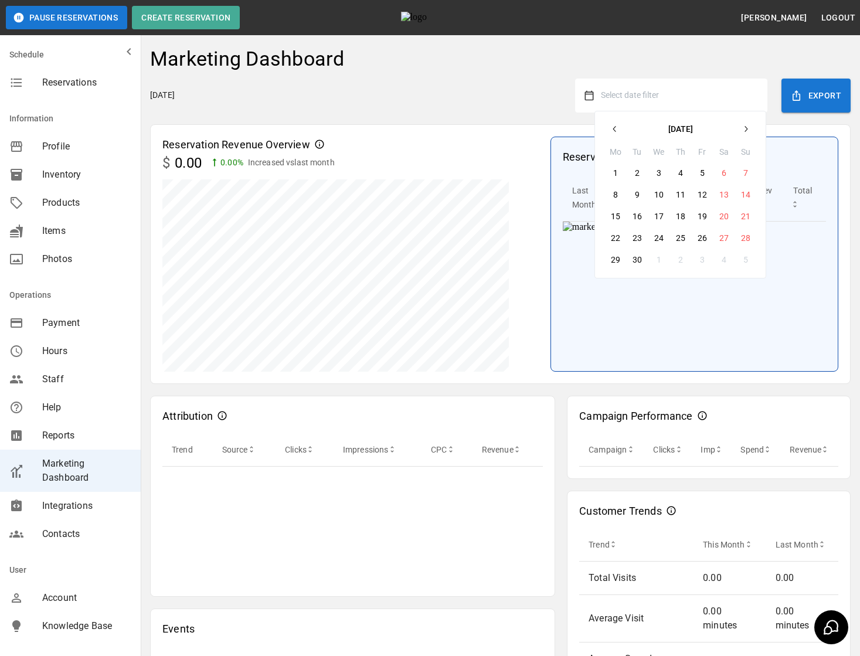
click at [654, 170] on button "3" at bounding box center [659, 172] width 21 height 21
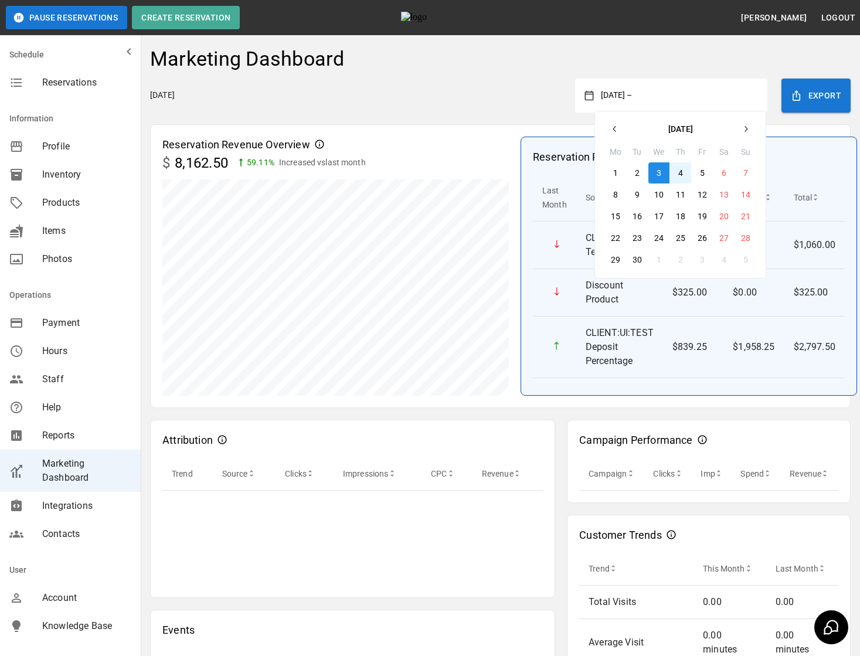
click at [681, 172] on button "4" at bounding box center [680, 172] width 21 height 21
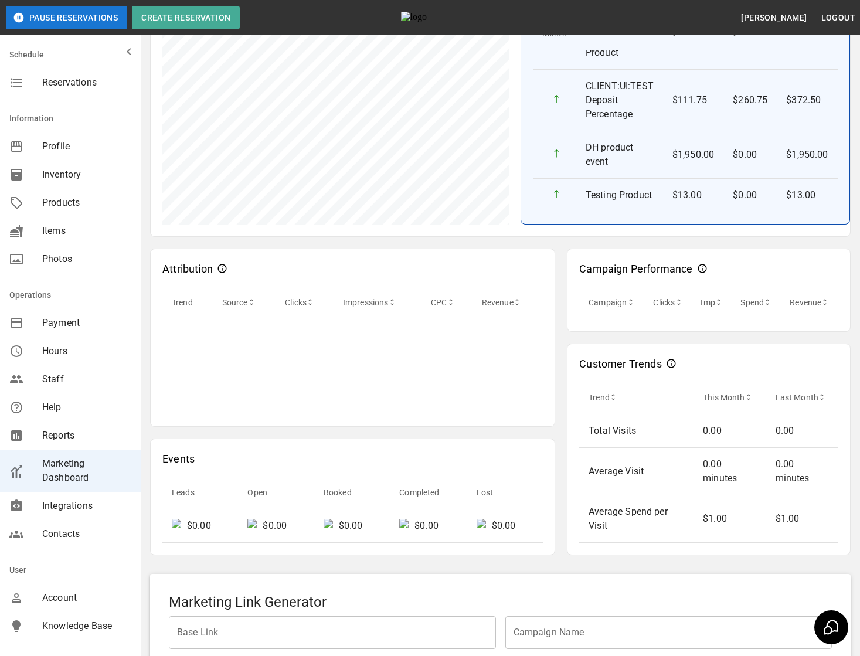
scroll to position [346, 0]
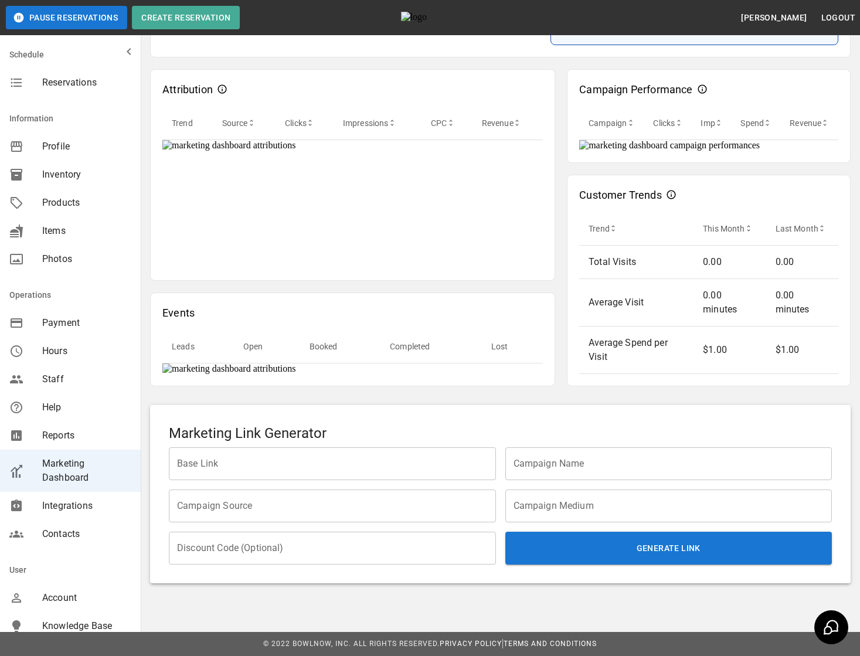
scroll to position [547, 0]
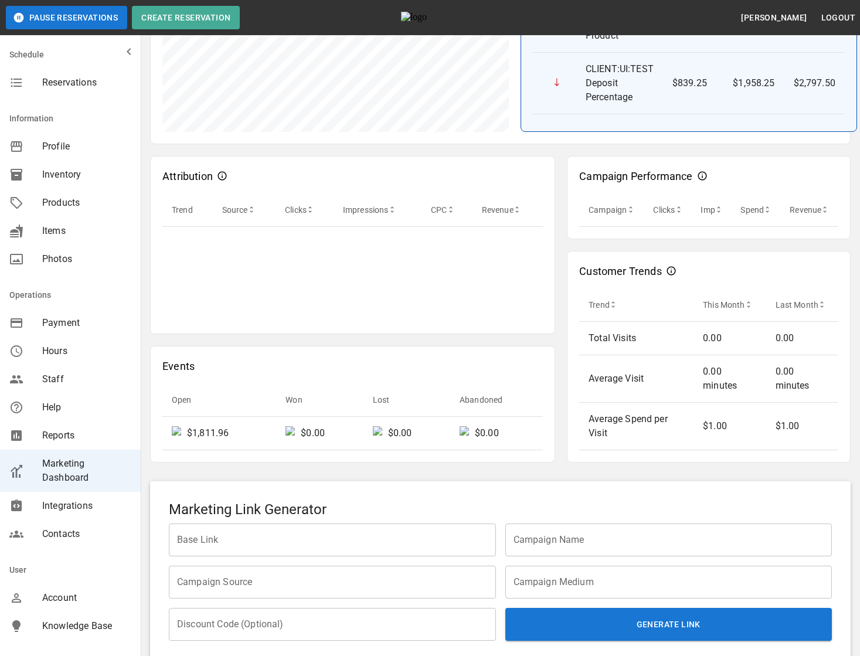
scroll to position [340, 0]
